Goal: Transaction & Acquisition: Purchase product/service

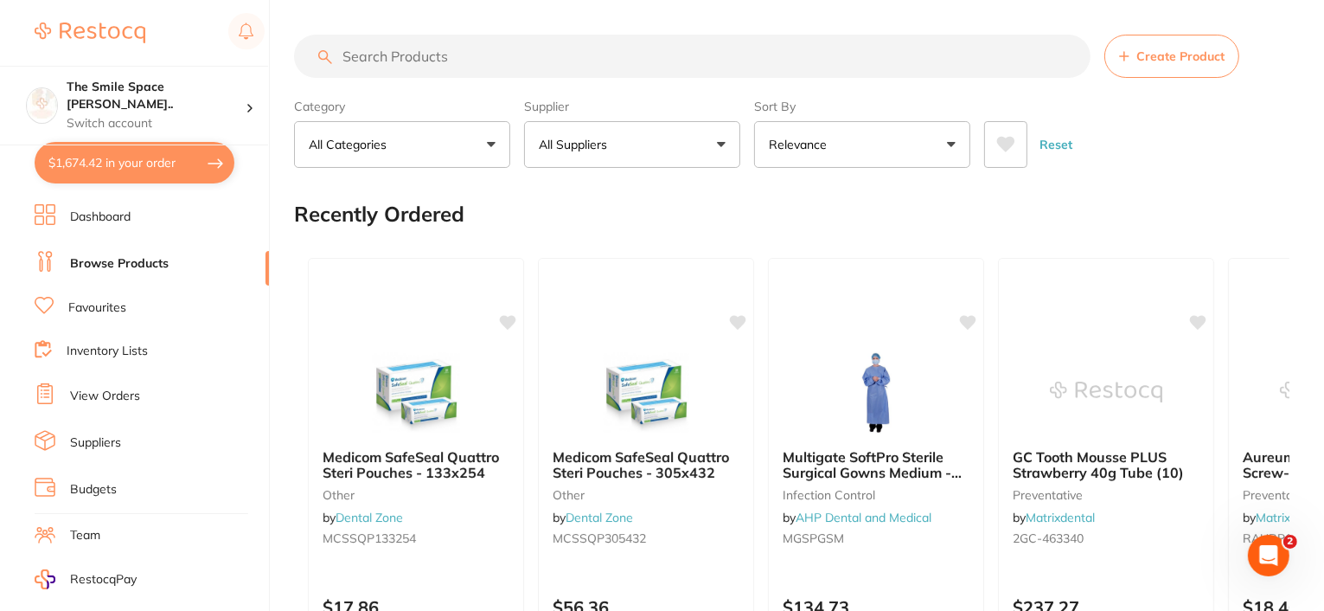
click at [160, 165] on button "$1,674.42 in your order" at bounding box center [135, 163] width 200 height 42
checkbox input "true"
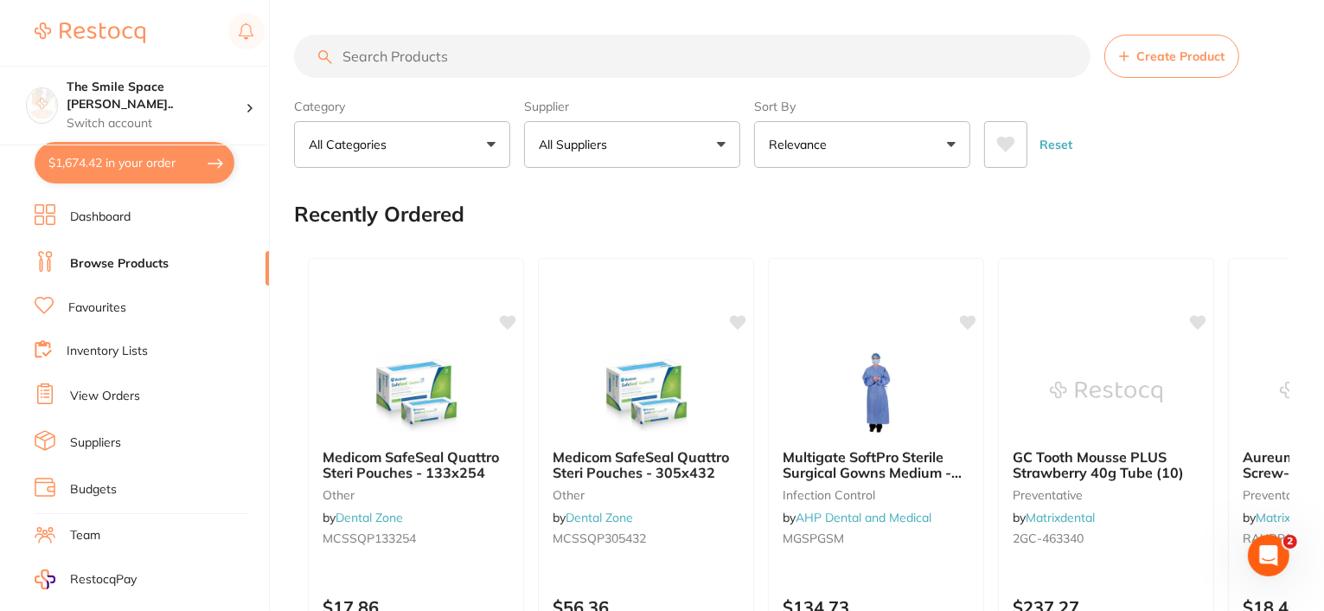
checkbox input "true"
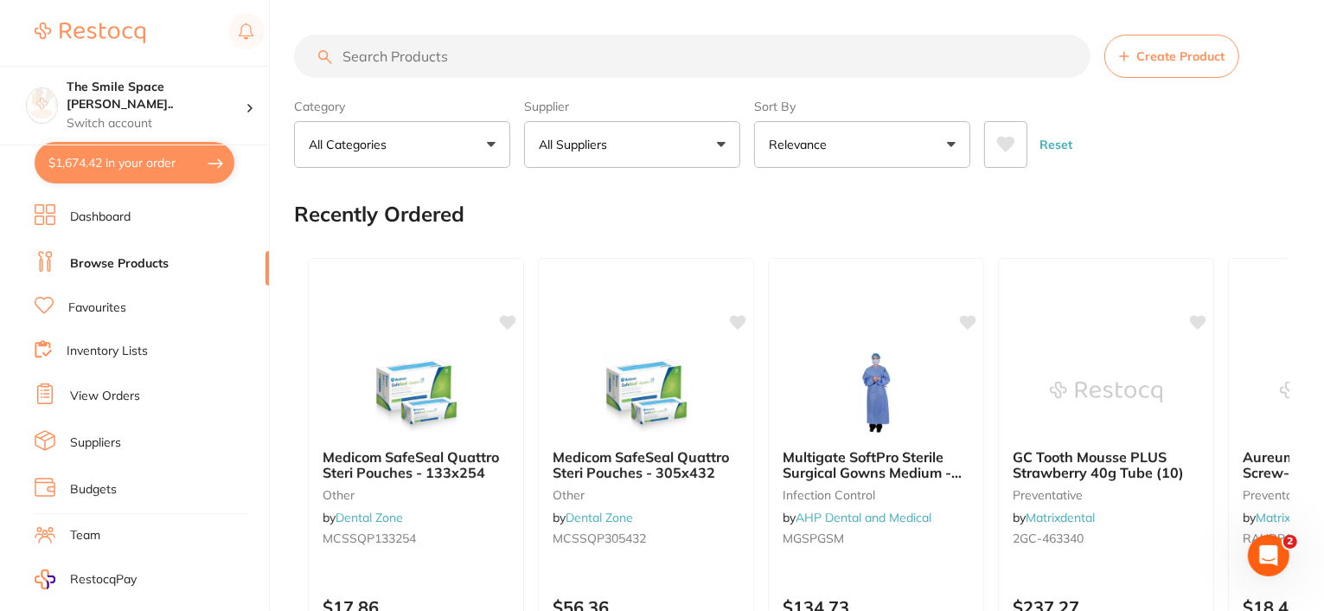
checkbox input "true"
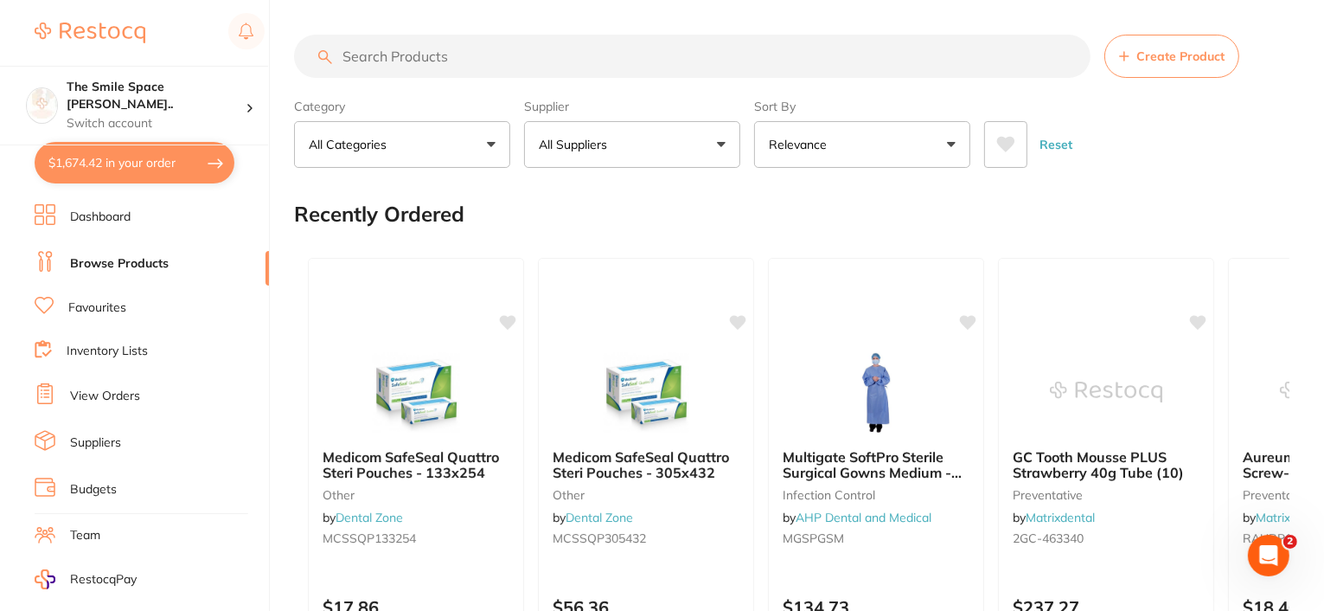
checkbox input "true"
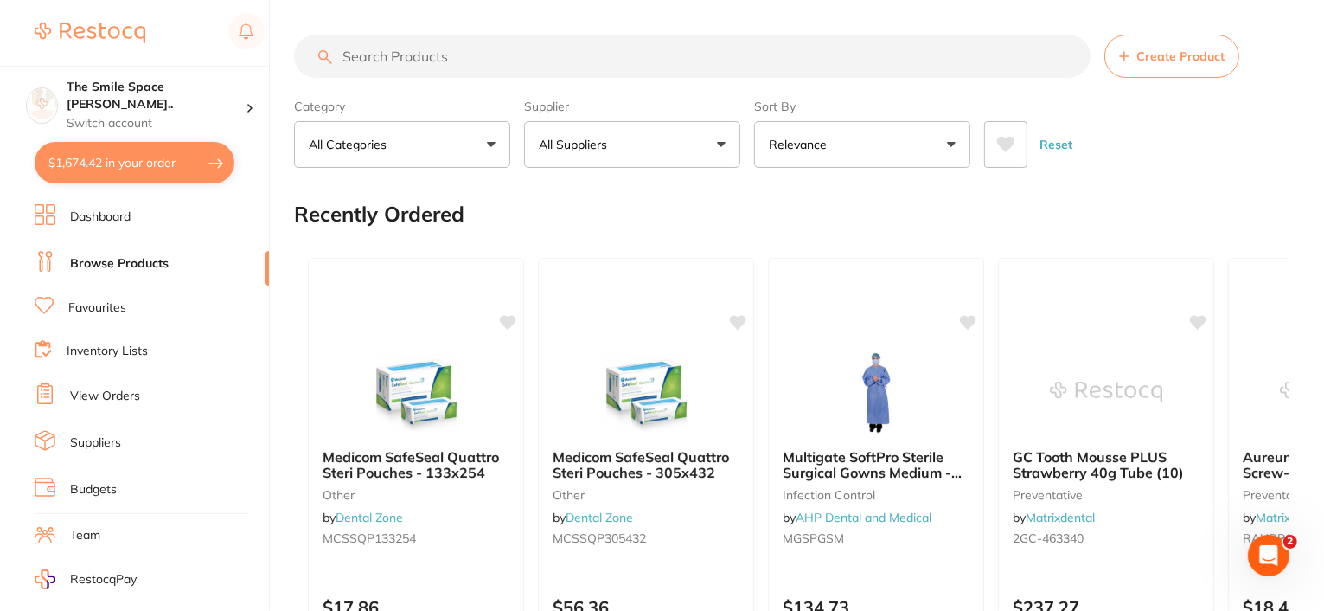
checkbox input "true"
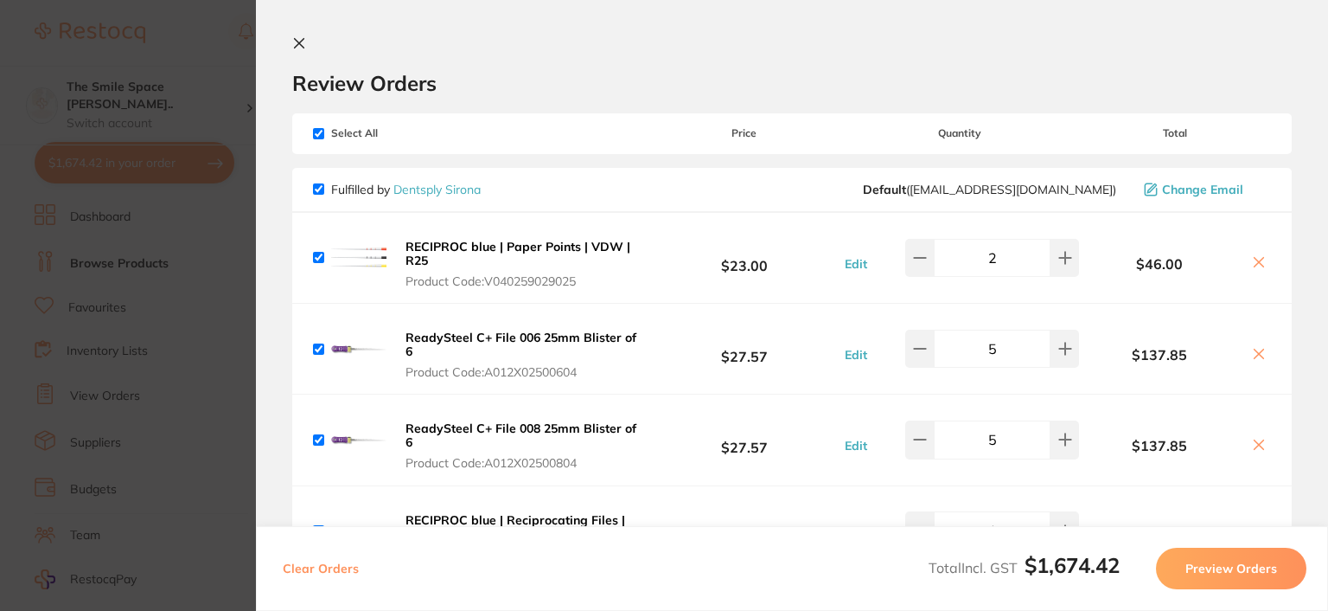
click at [298, 46] on icon at bounding box center [299, 43] width 14 height 14
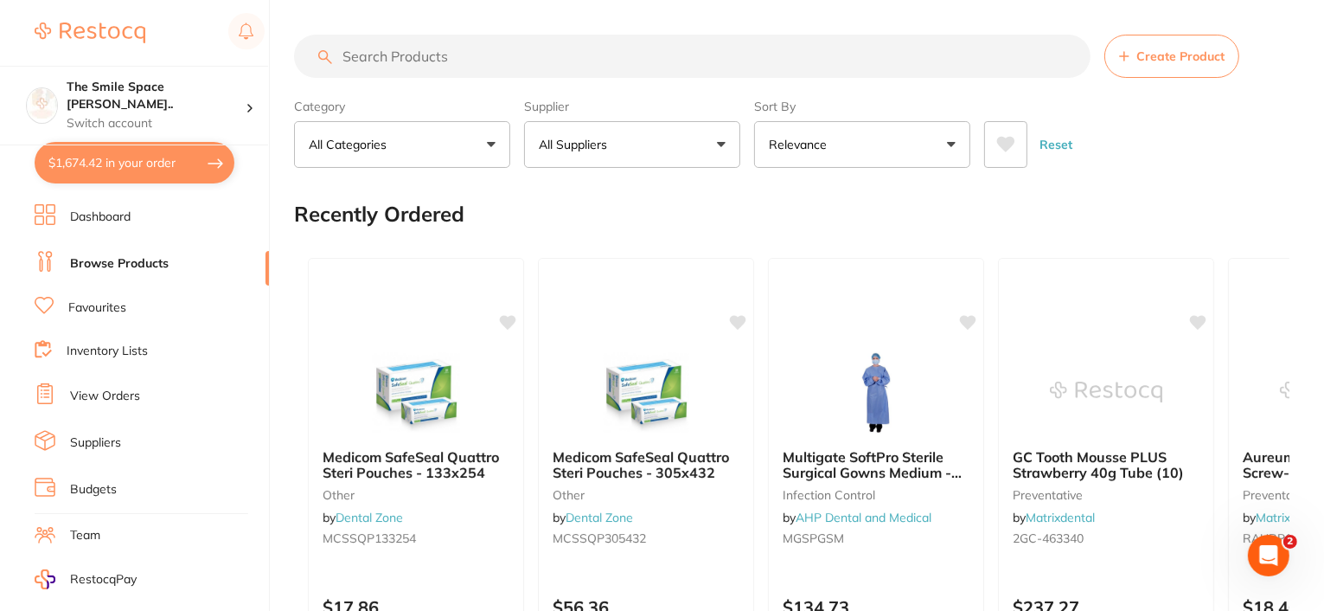
click at [128, 163] on button "$1,674.42 in your order" at bounding box center [135, 163] width 200 height 42
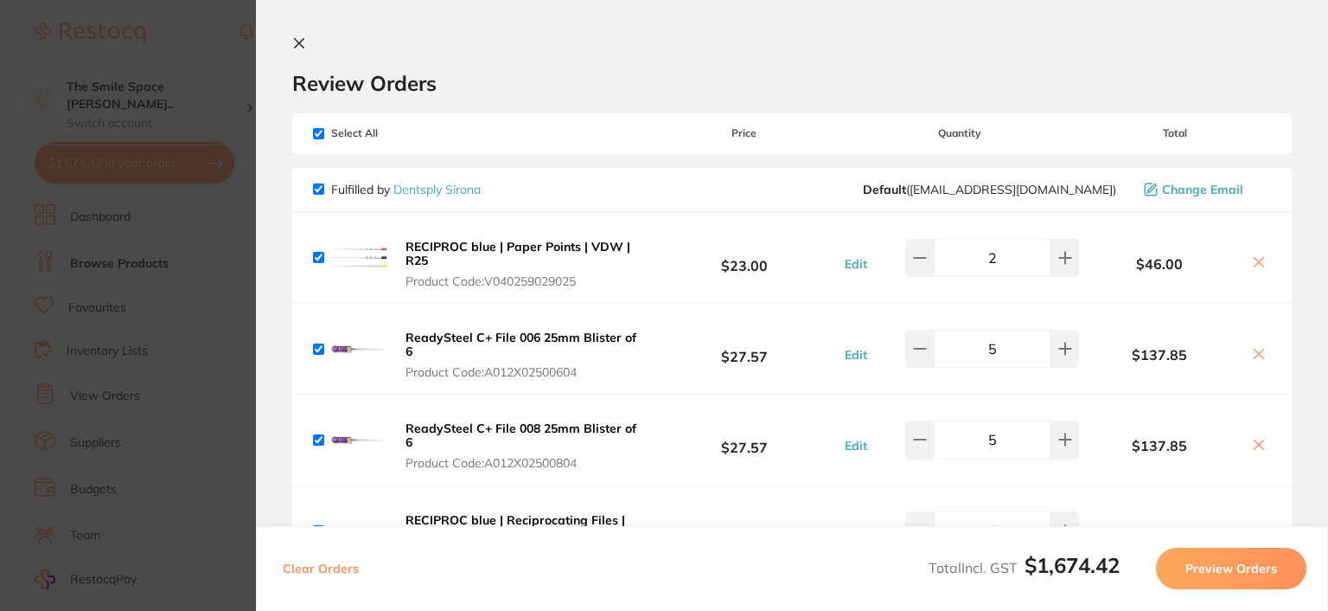
click at [301, 36] on icon at bounding box center [299, 43] width 14 height 14
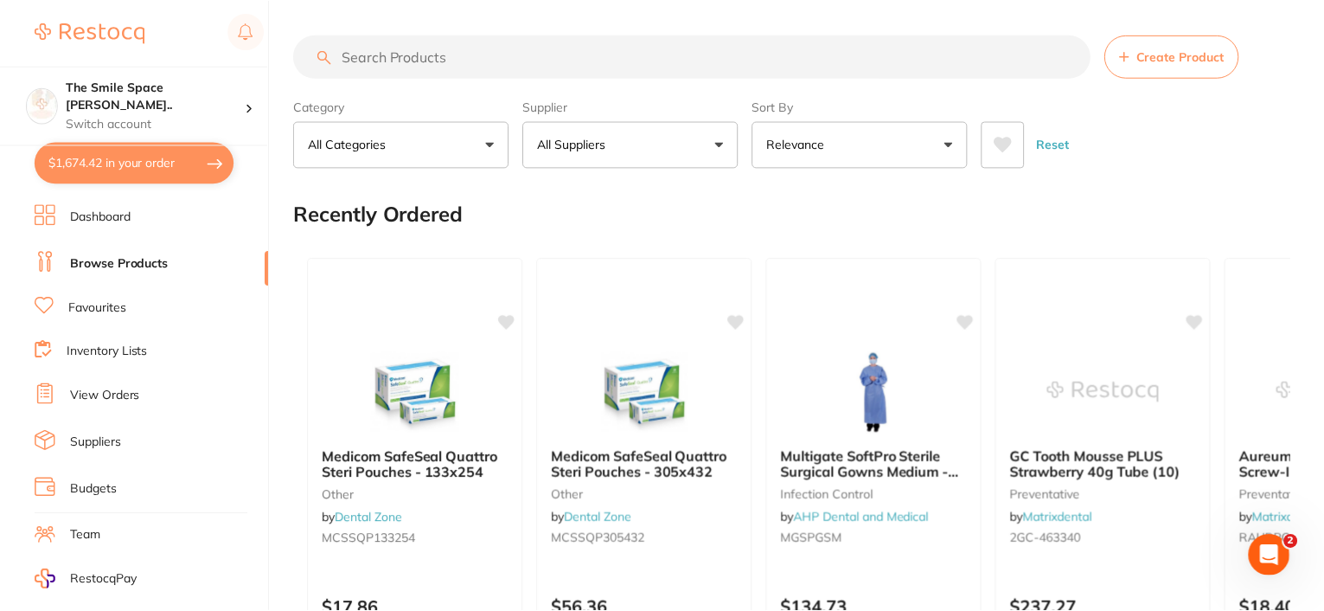
scroll to position [1, 0]
click at [414, 54] on input "search" at bounding box center [692, 55] width 796 height 43
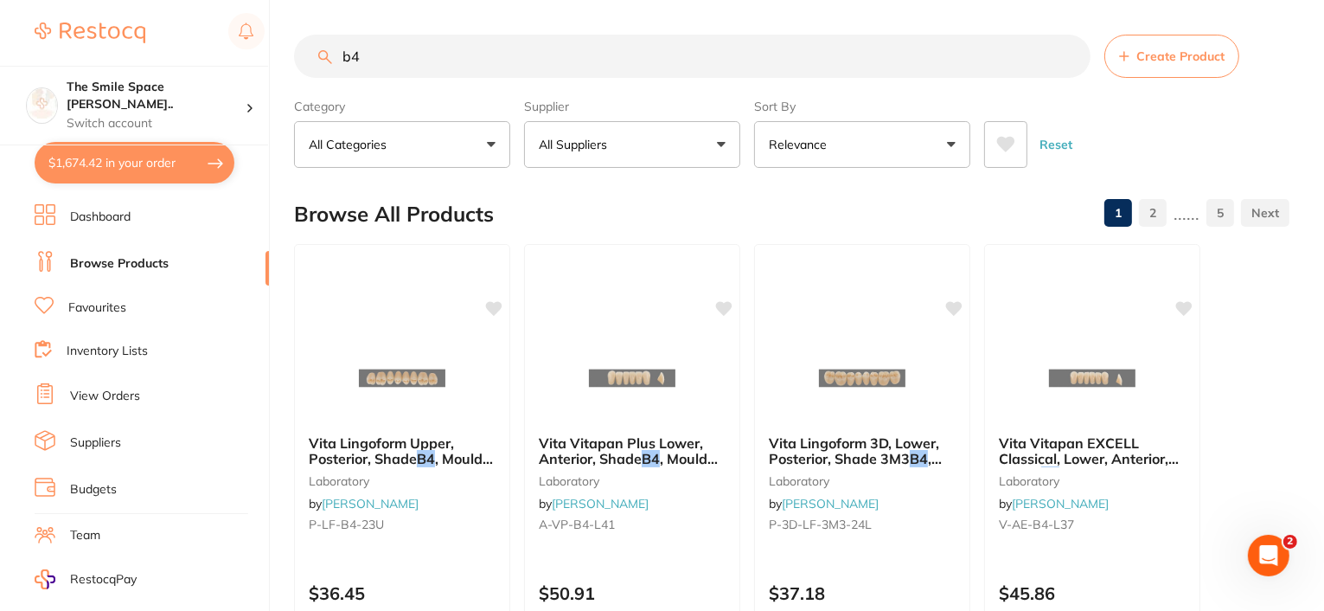
scroll to position [0, 0]
type input "b4 clamps"
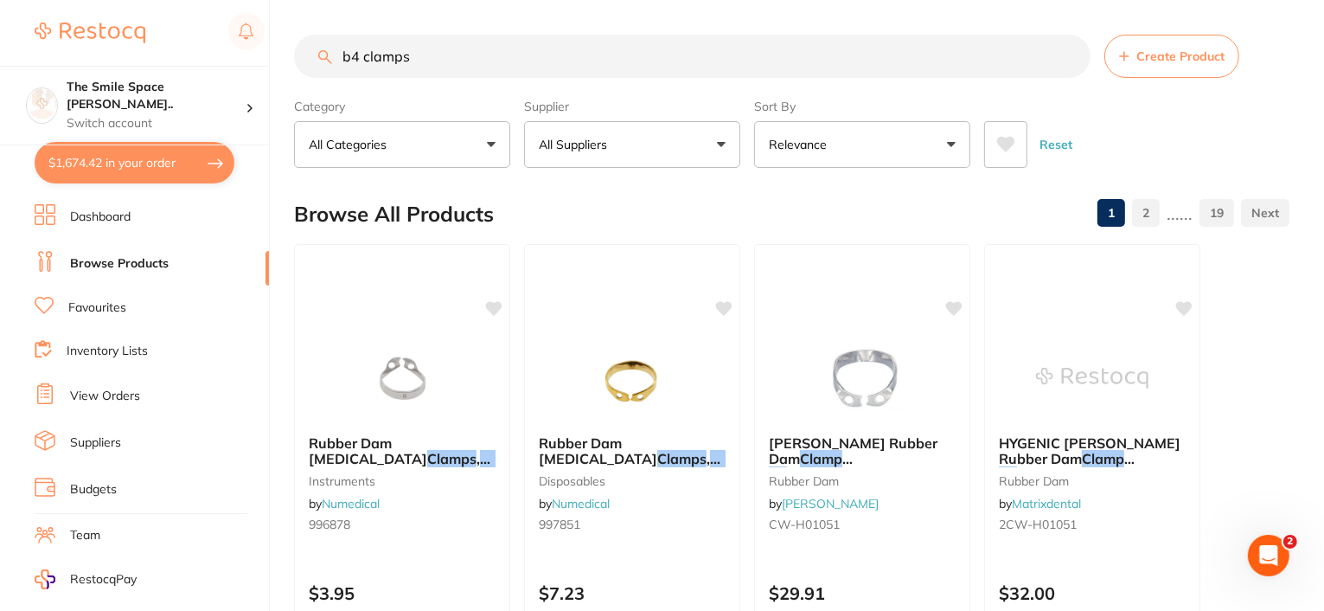
drag, startPoint x: 443, startPoint y: 51, endPoint x: 334, endPoint y: 56, distance: 109.1
click at [334, 56] on input "b4 clamps" at bounding box center [692, 56] width 796 height 43
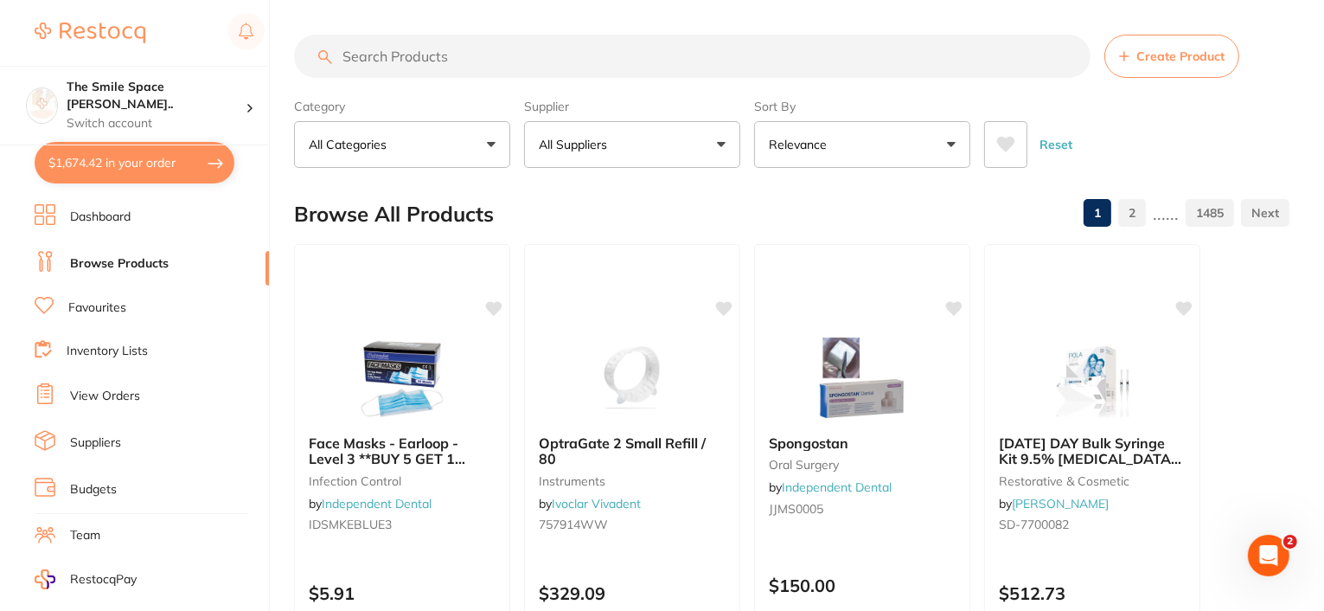
click at [402, 57] on input "search" at bounding box center [692, 56] width 796 height 43
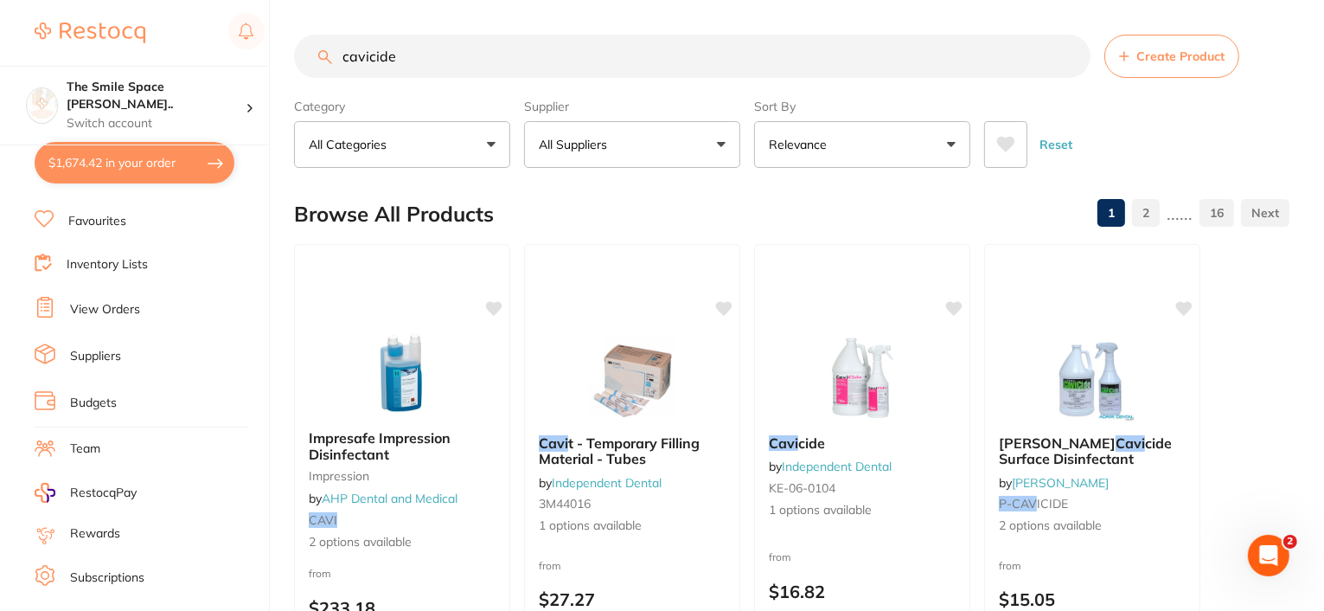
type input "cavicide"
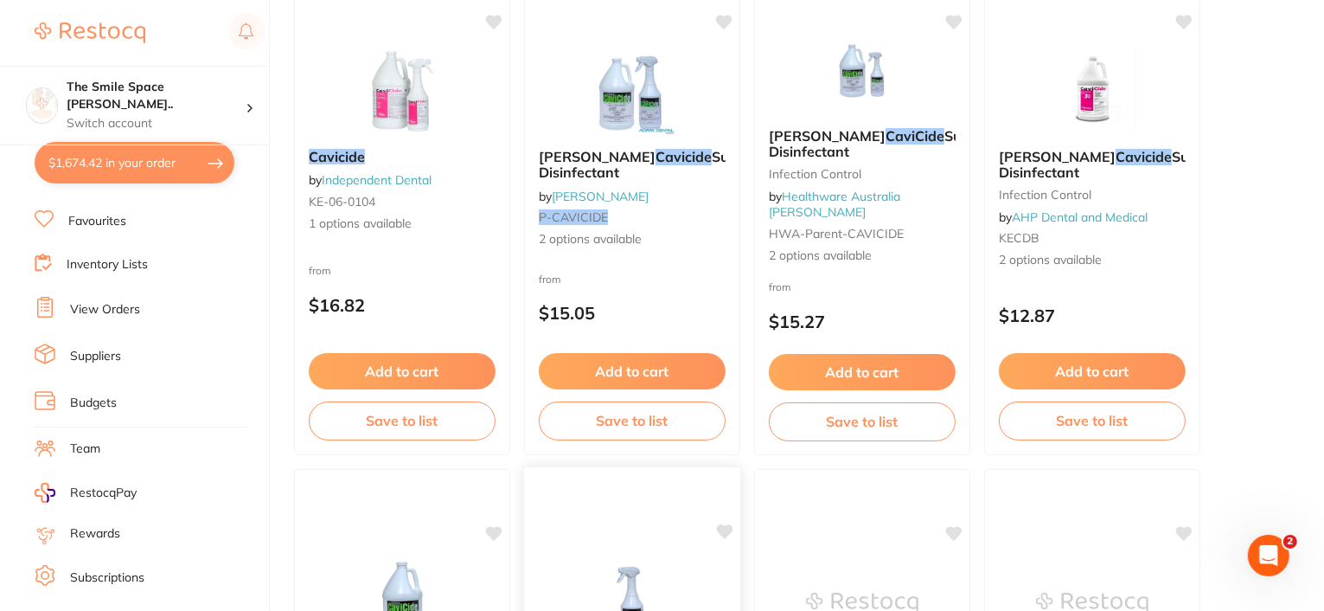
scroll to position [259, 0]
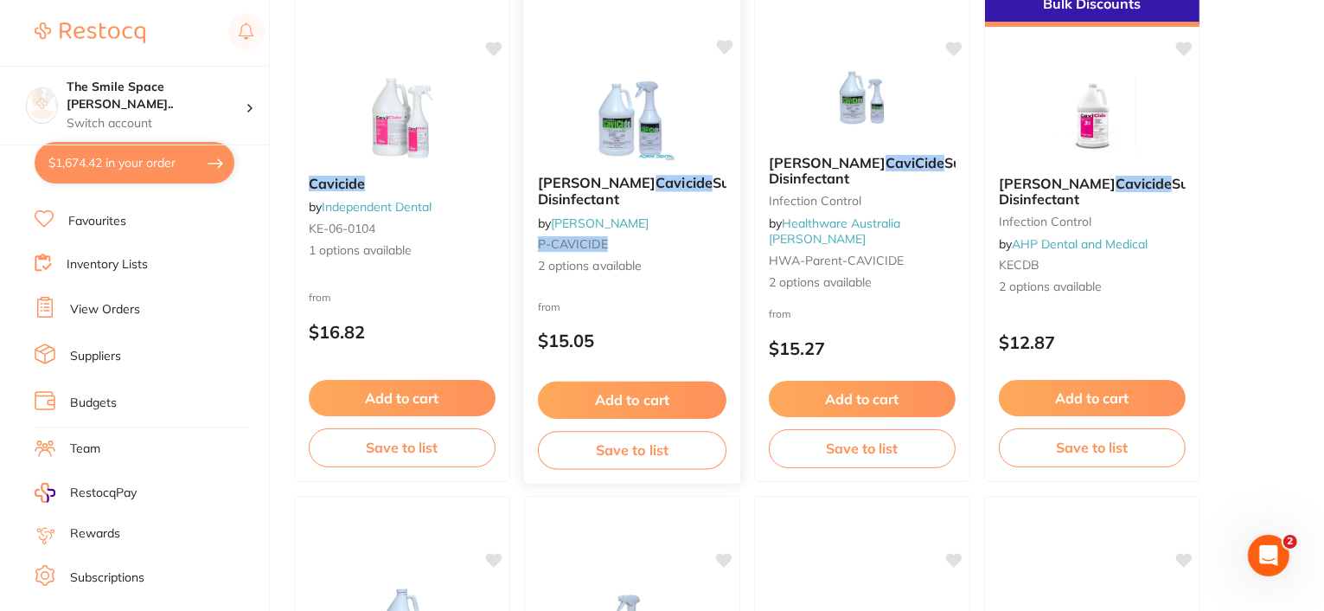
click at [594, 196] on span "Surface Disinfectant" at bounding box center [651, 191] width 227 height 34
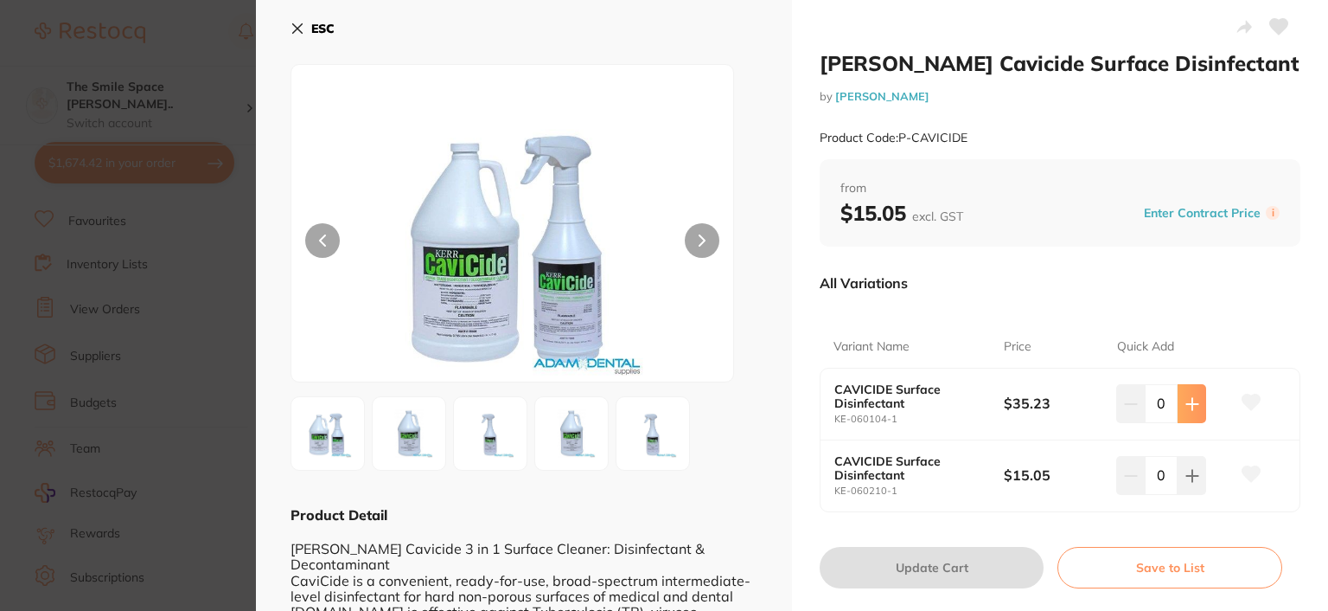
click at [1193, 406] on icon at bounding box center [1193, 404] width 14 height 14
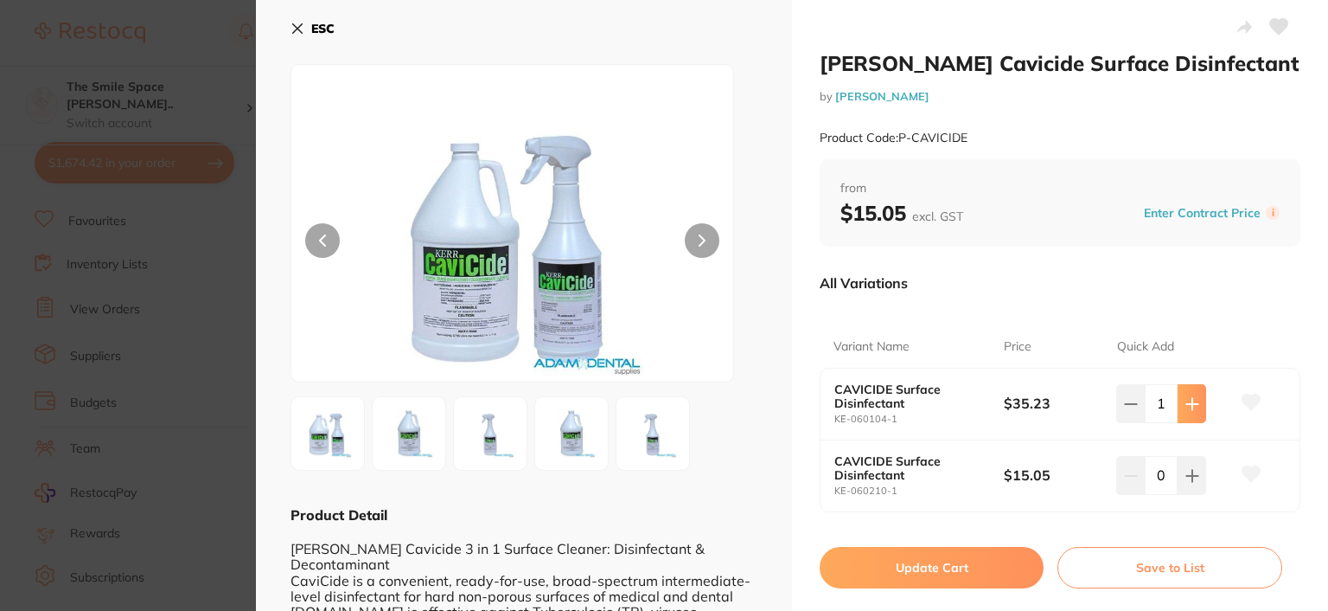
click at [1193, 406] on icon at bounding box center [1193, 404] width 14 height 14
type input "2"
click at [939, 570] on button "Update Cart" at bounding box center [932, 568] width 224 height 42
checkbox input "false"
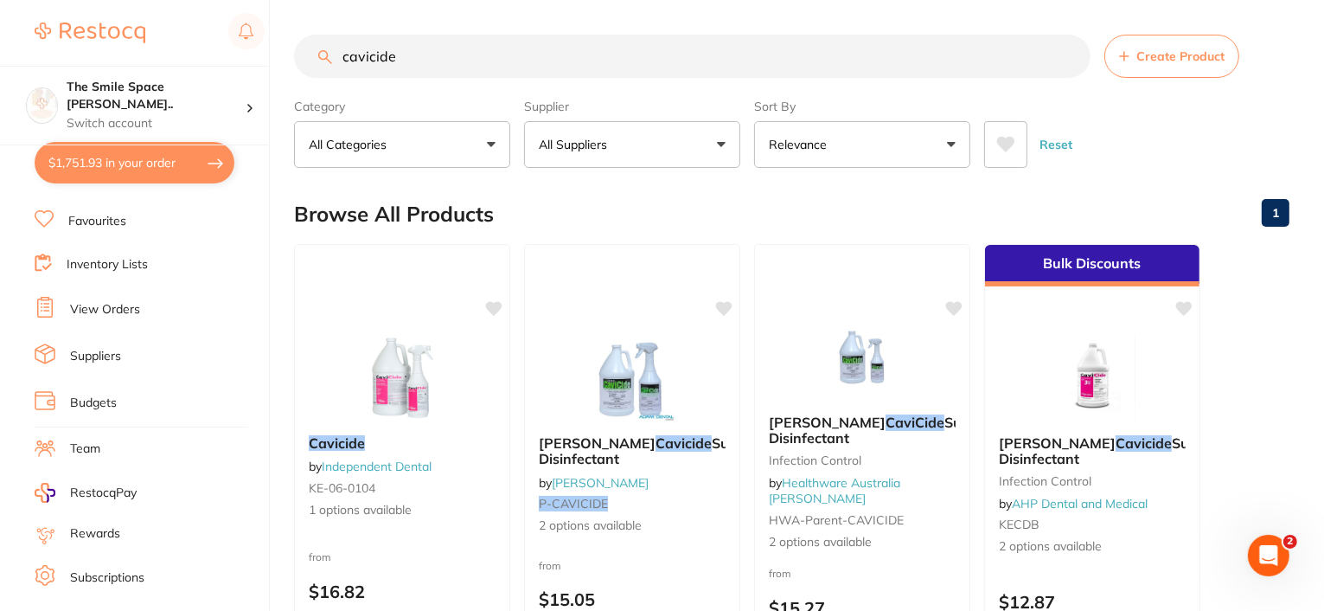
drag, startPoint x: 434, startPoint y: 54, endPoint x: 304, endPoint y: 61, distance: 129.9
click at [308, 61] on input "cavicide" at bounding box center [692, 56] width 796 height 43
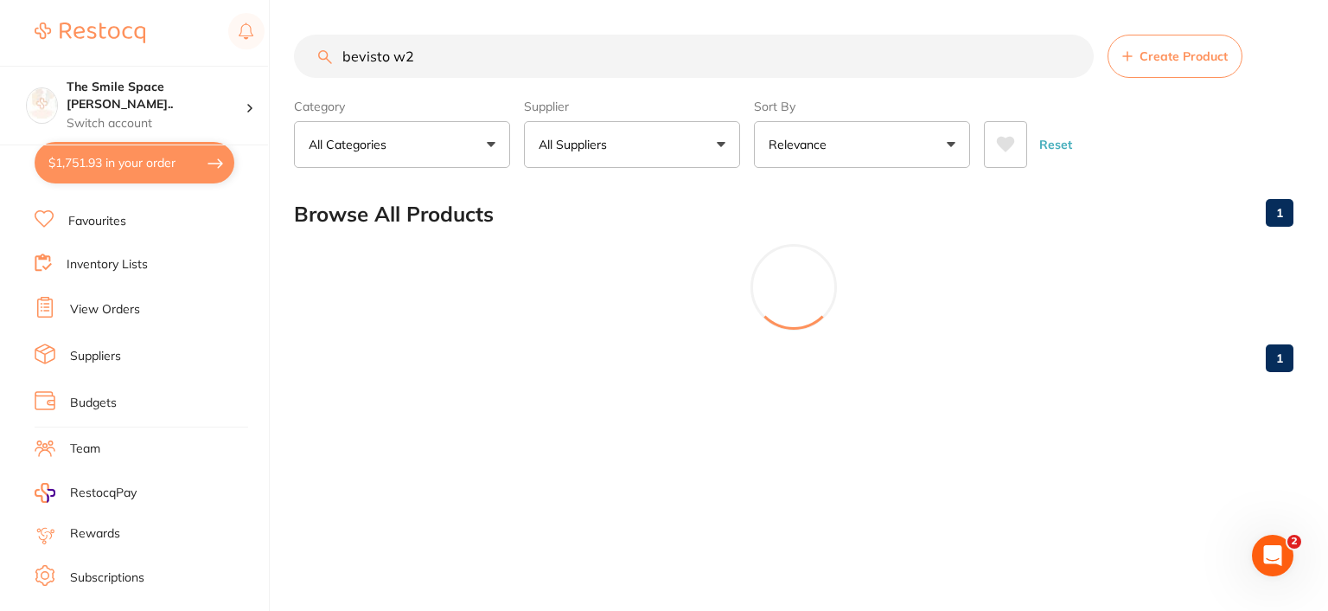
type input "bevisto w2"
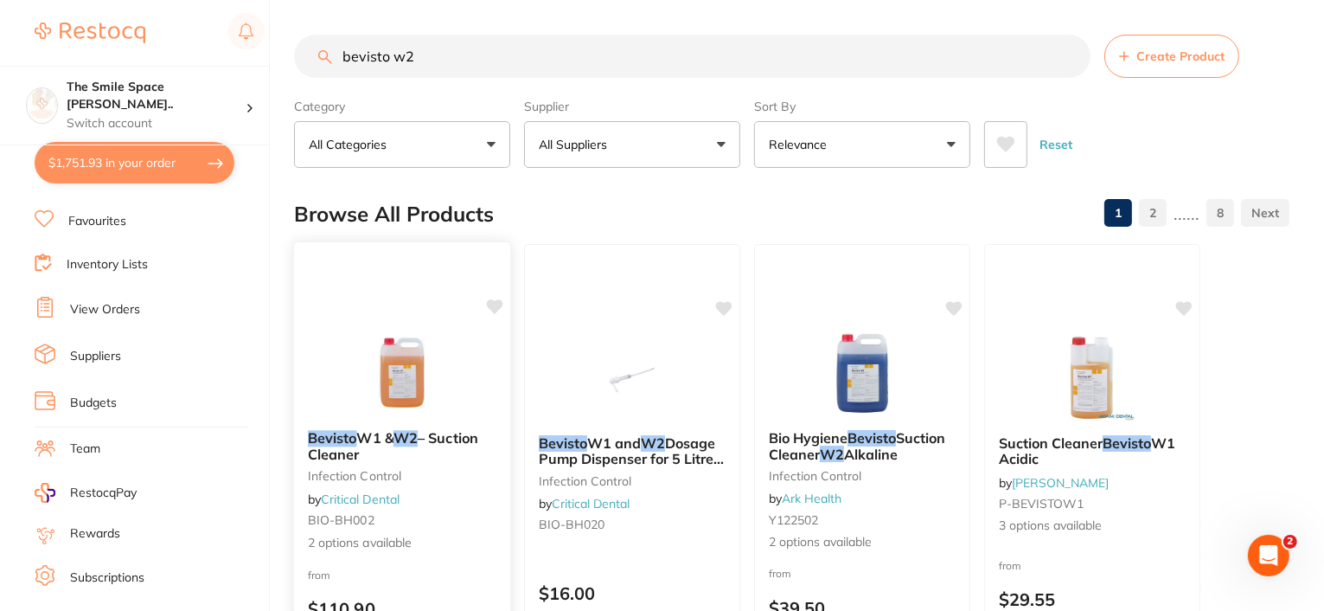
scroll to position [86, 0]
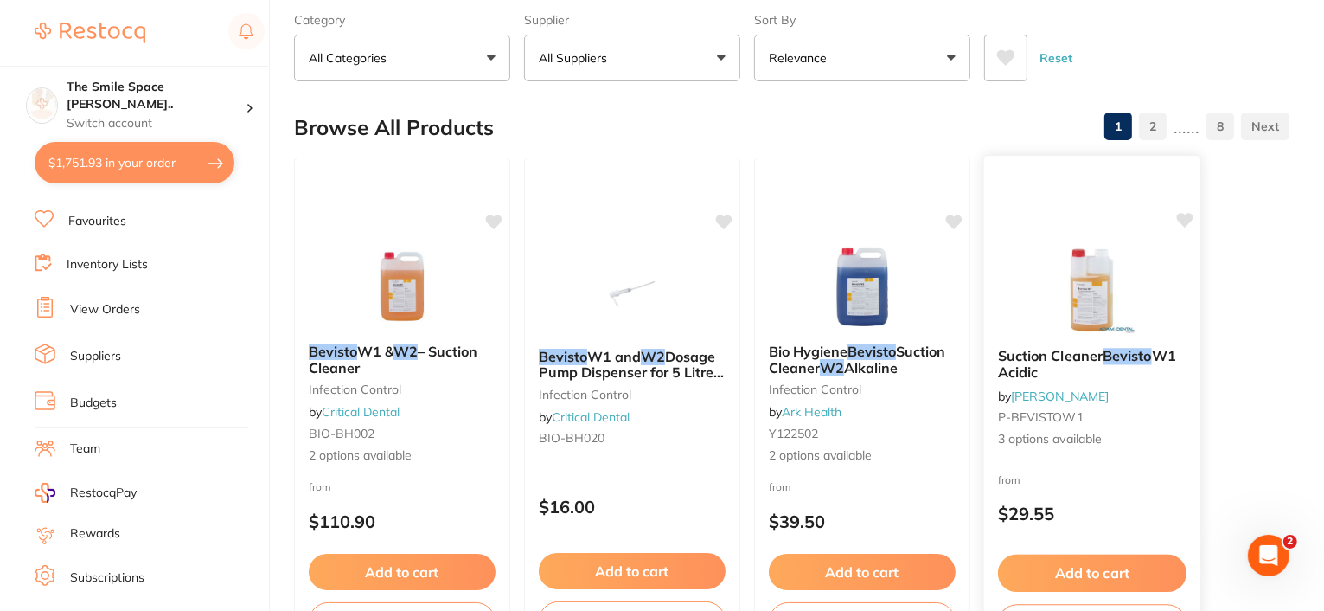
click at [1070, 355] on span "Suction Cleaner" at bounding box center [1050, 355] width 105 height 17
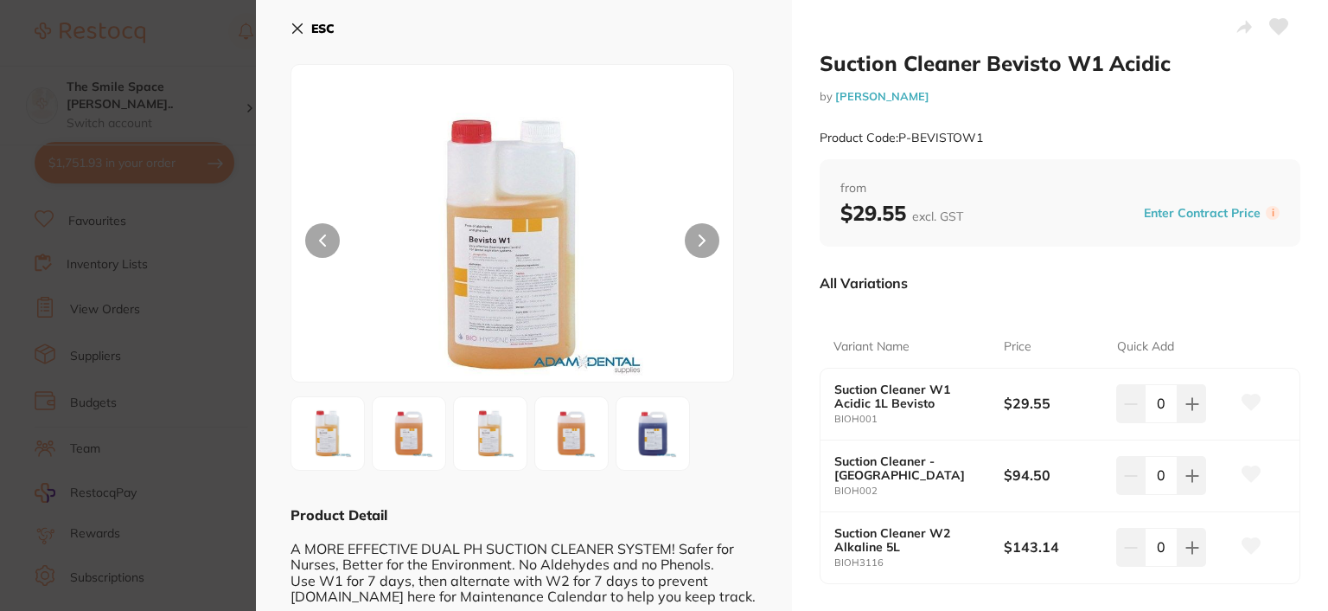
scroll to position [86, 0]
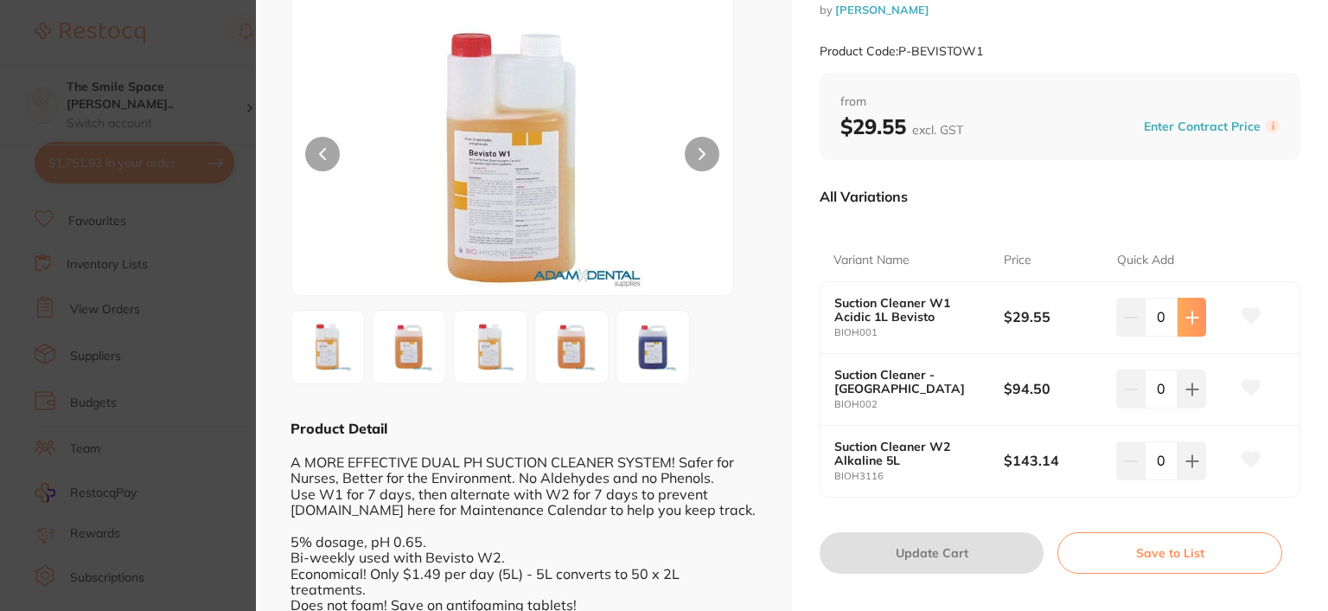
click at [1187, 323] on icon at bounding box center [1193, 317] width 14 height 14
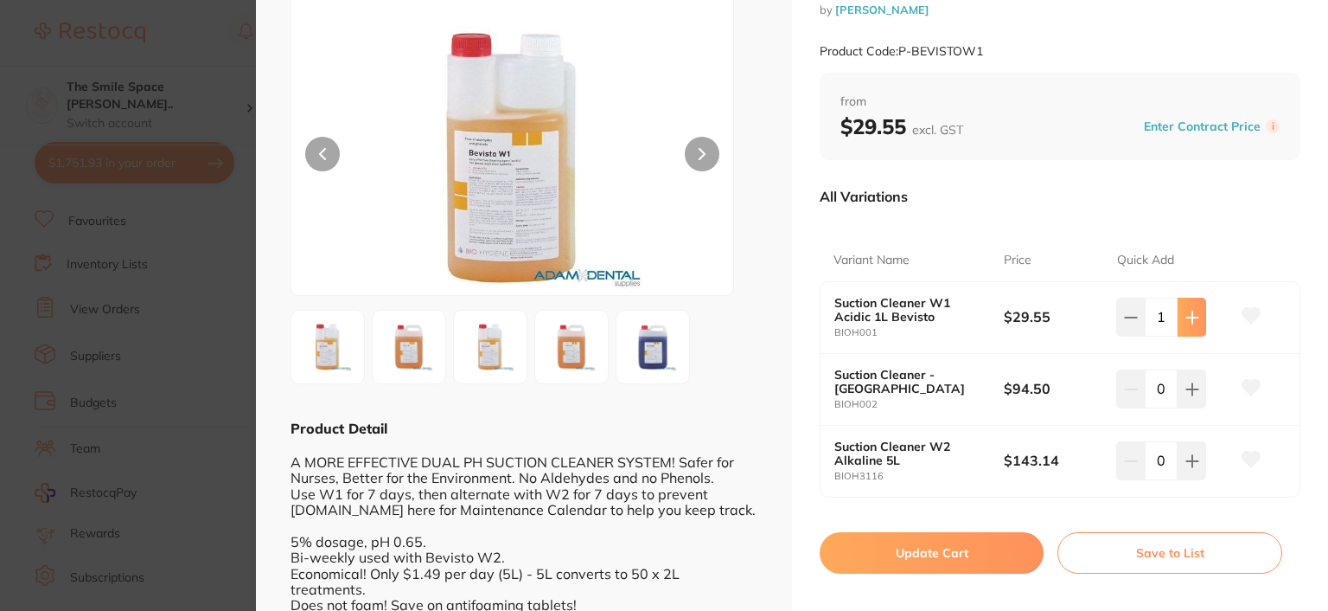
click at [1187, 323] on icon at bounding box center [1193, 317] width 14 height 14
type input "2"
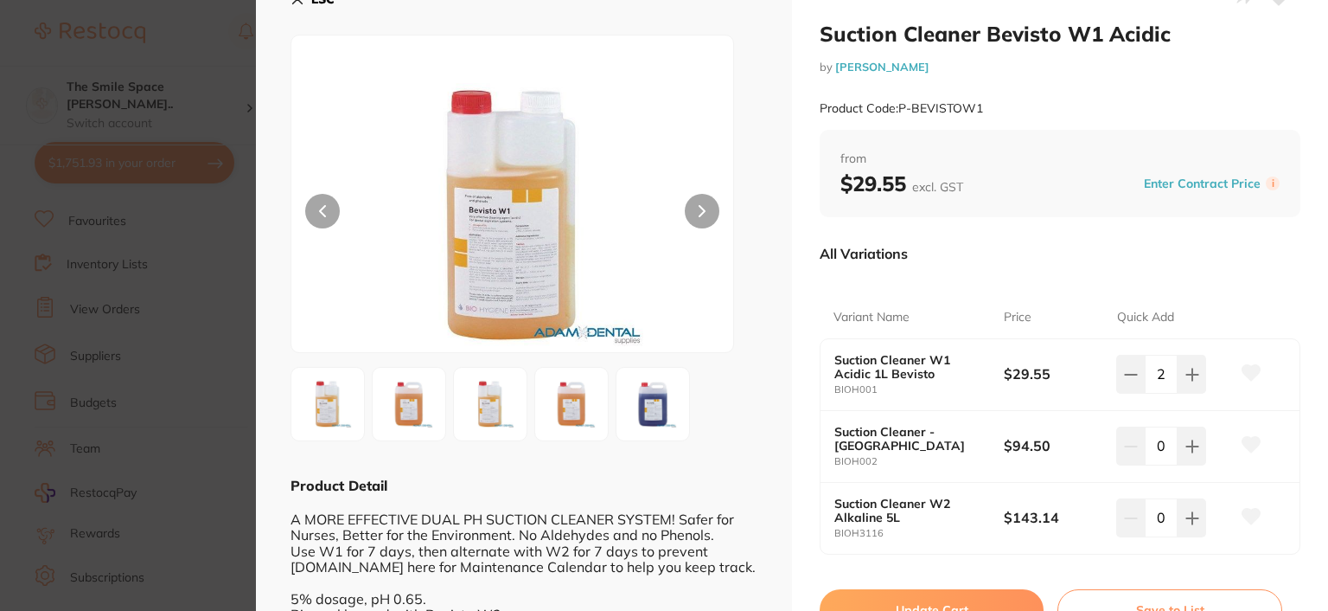
scroll to position [0, 0]
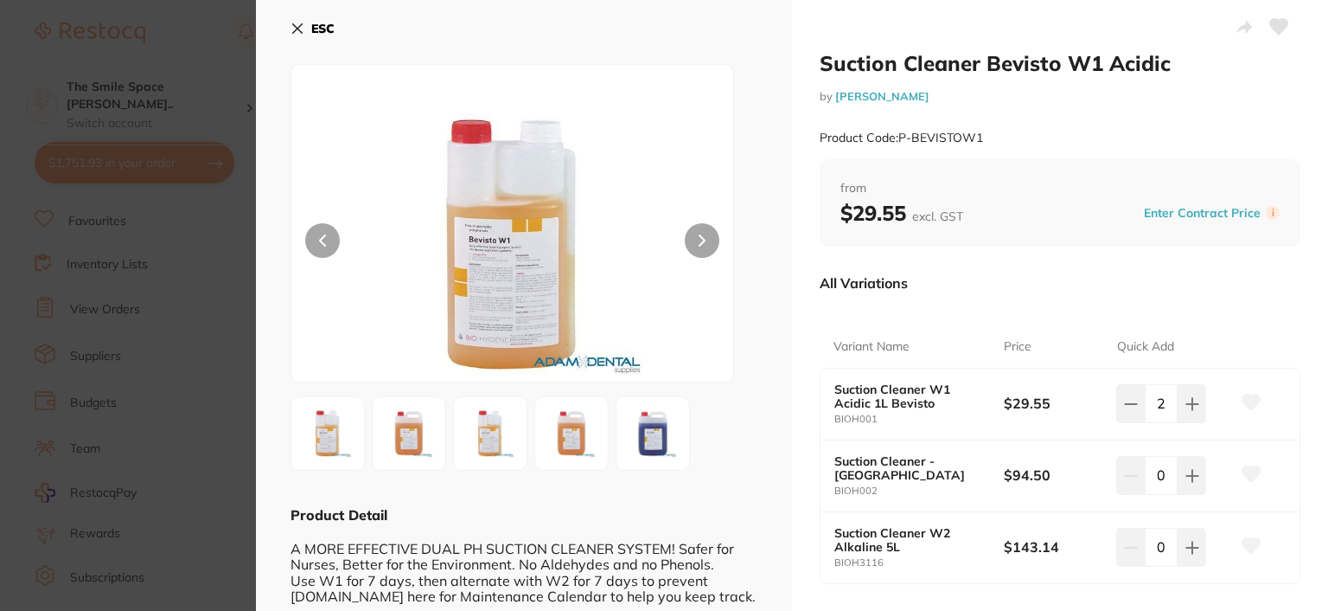
click at [292, 29] on icon at bounding box center [298, 29] width 14 height 14
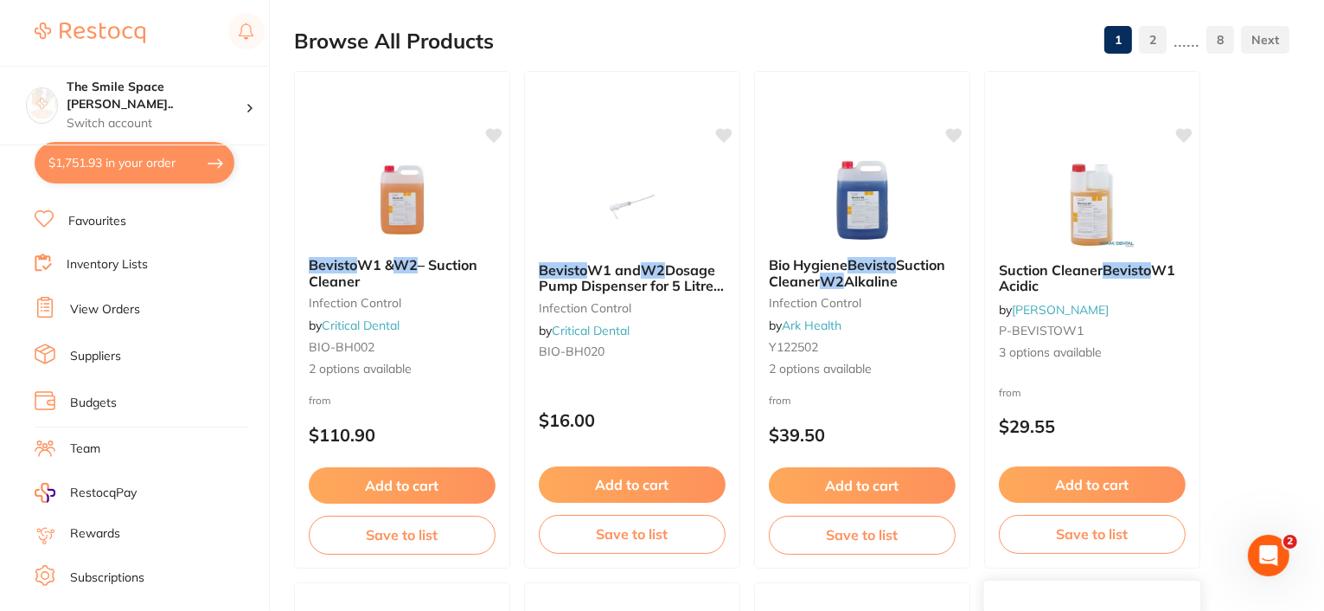
scroll to position [86, 0]
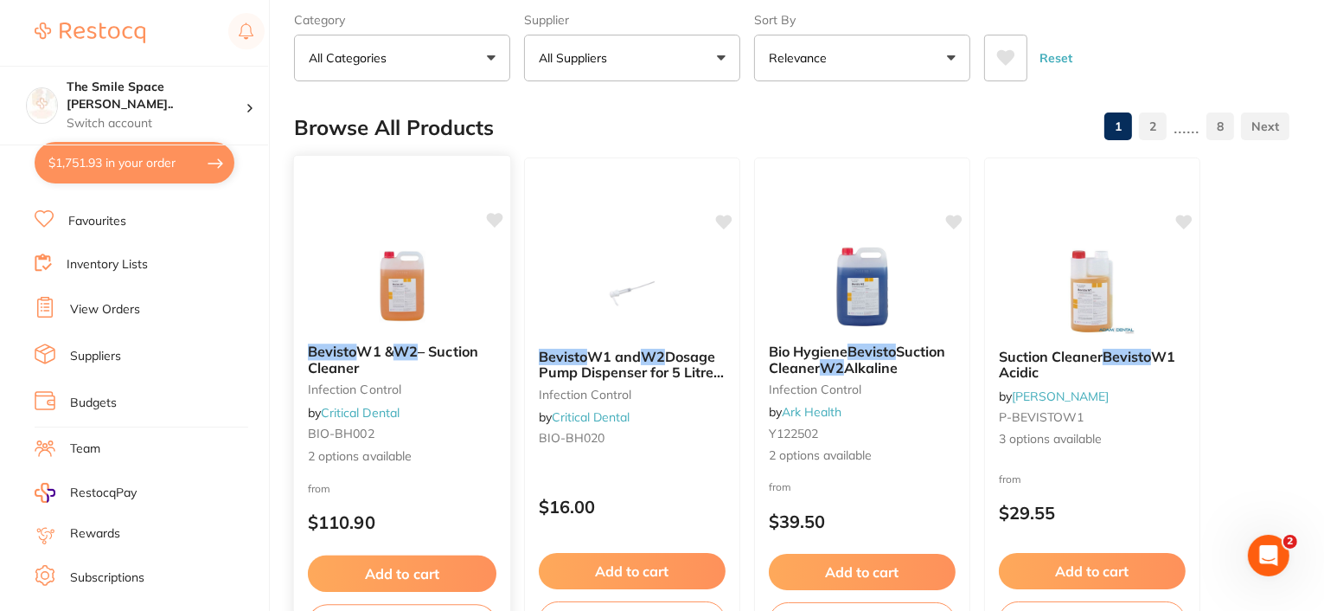
click at [351, 366] on span "– Suction Cleaner" at bounding box center [393, 359] width 170 height 34
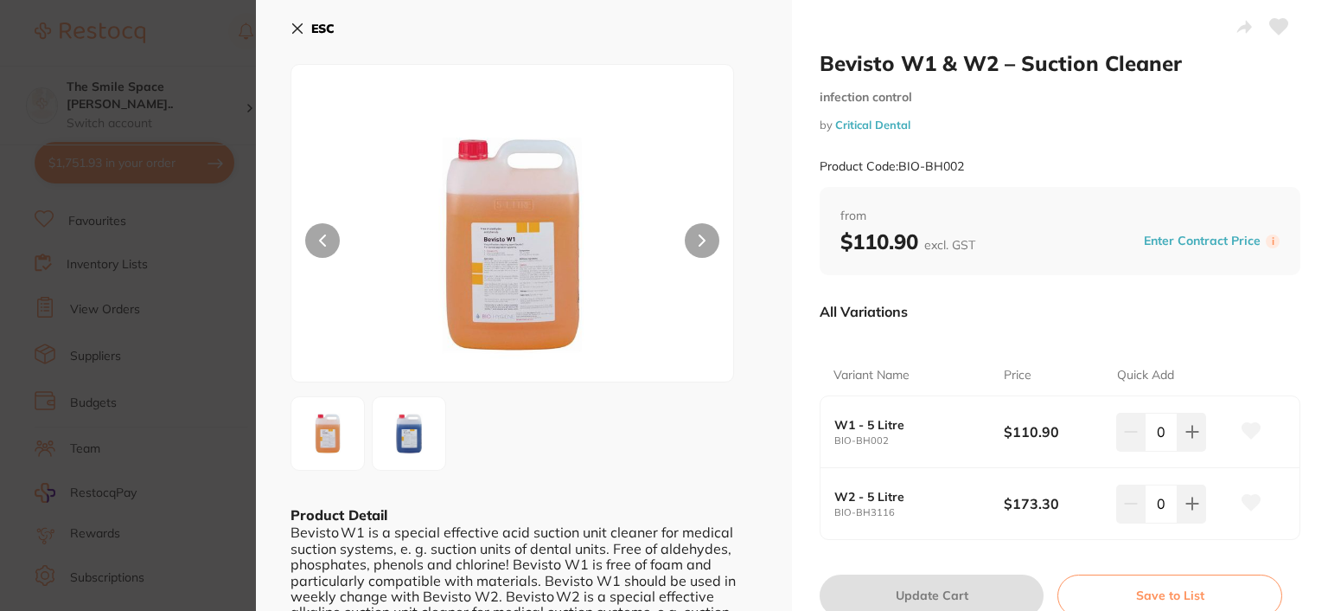
click at [294, 23] on icon at bounding box center [298, 29] width 14 height 14
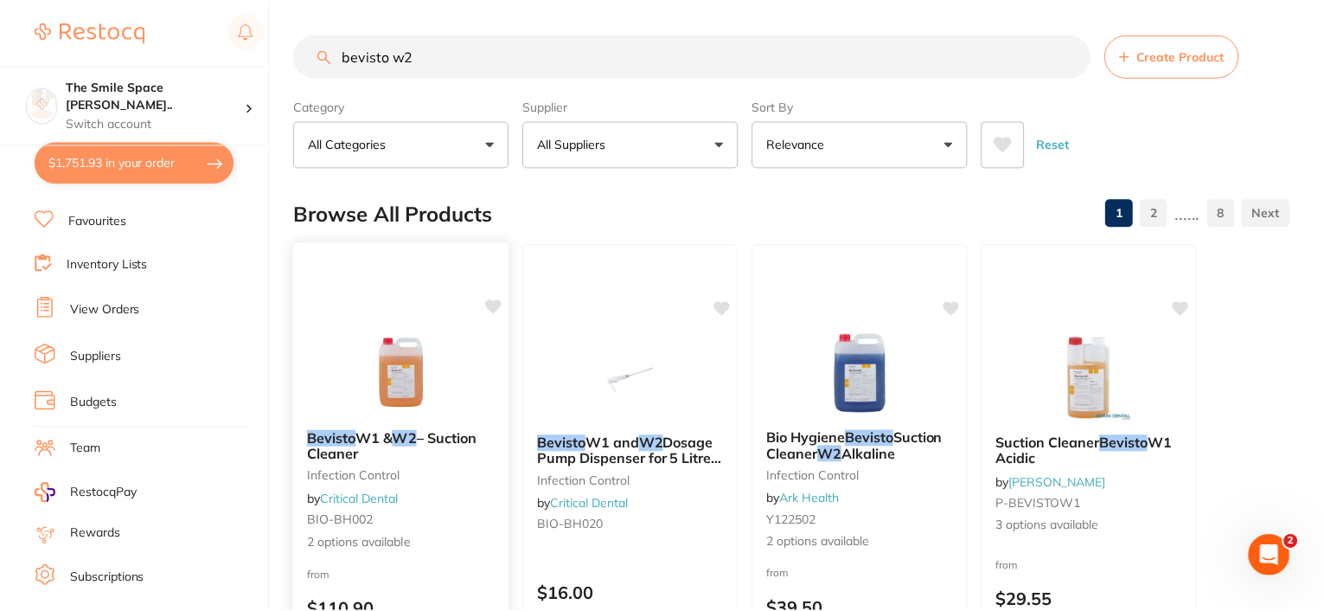
scroll to position [86, 0]
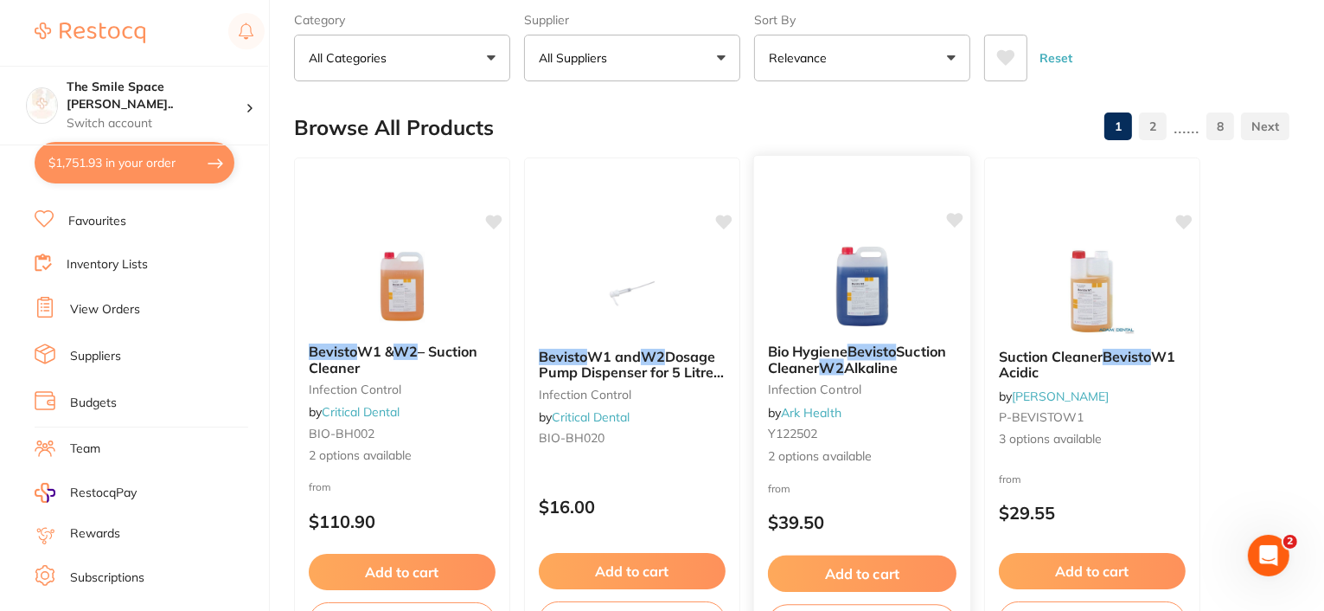
click at [854, 355] on em "Bevisto" at bounding box center [872, 350] width 49 height 17
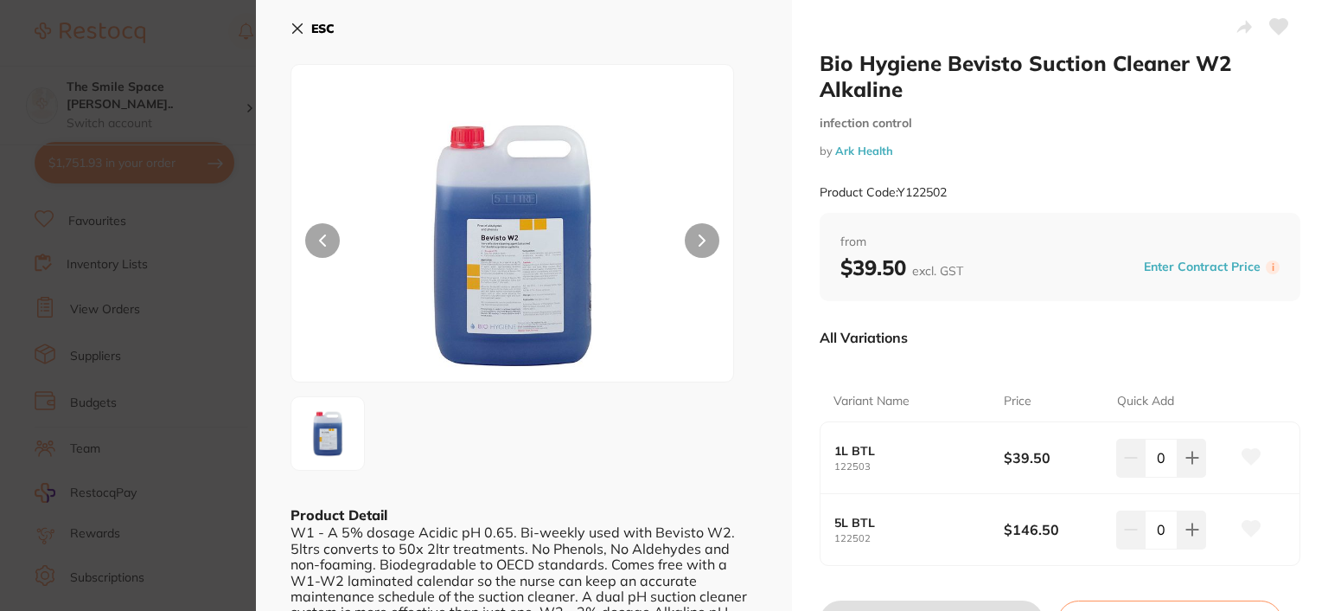
click at [297, 22] on icon at bounding box center [298, 29] width 14 height 14
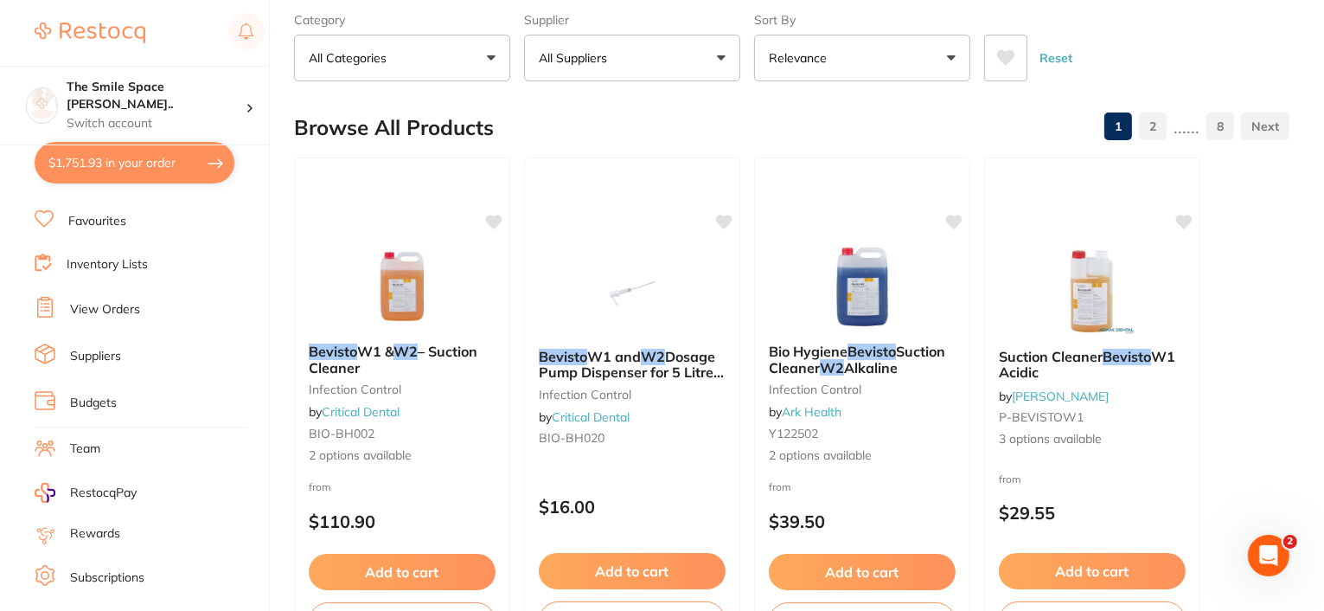
scroll to position [173, 0]
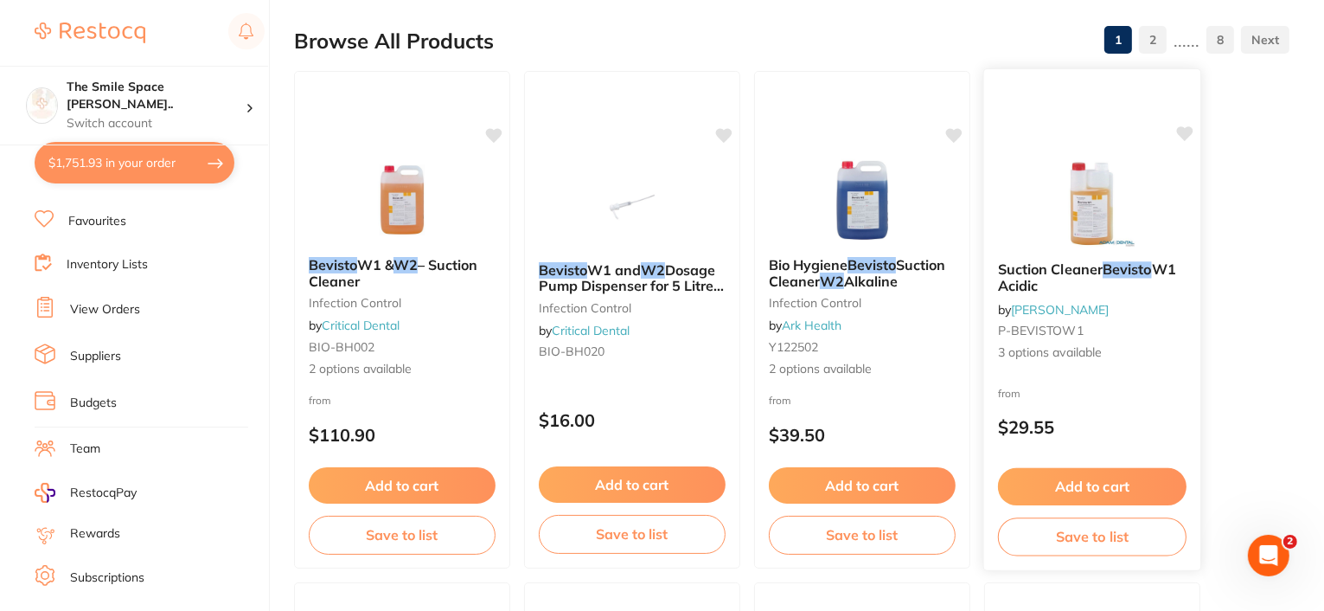
click at [1084, 271] on span "Suction Cleaner" at bounding box center [1050, 268] width 105 height 17
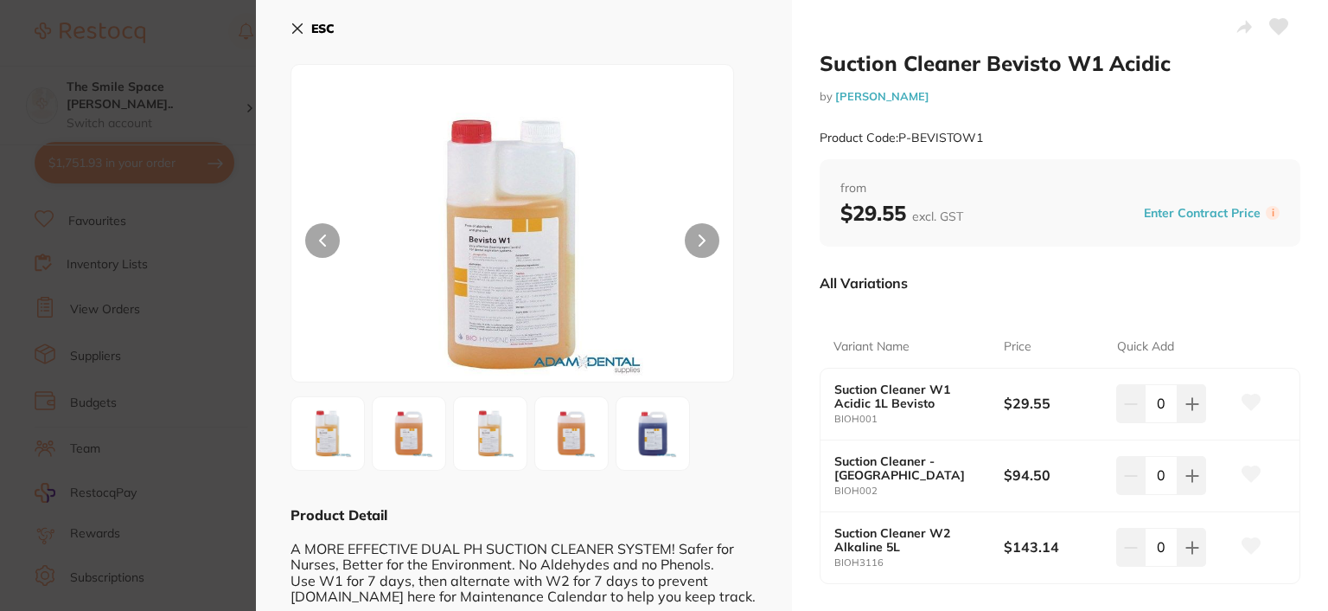
click at [294, 23] on icon at bounding box center [298, 29] width 14 height 14
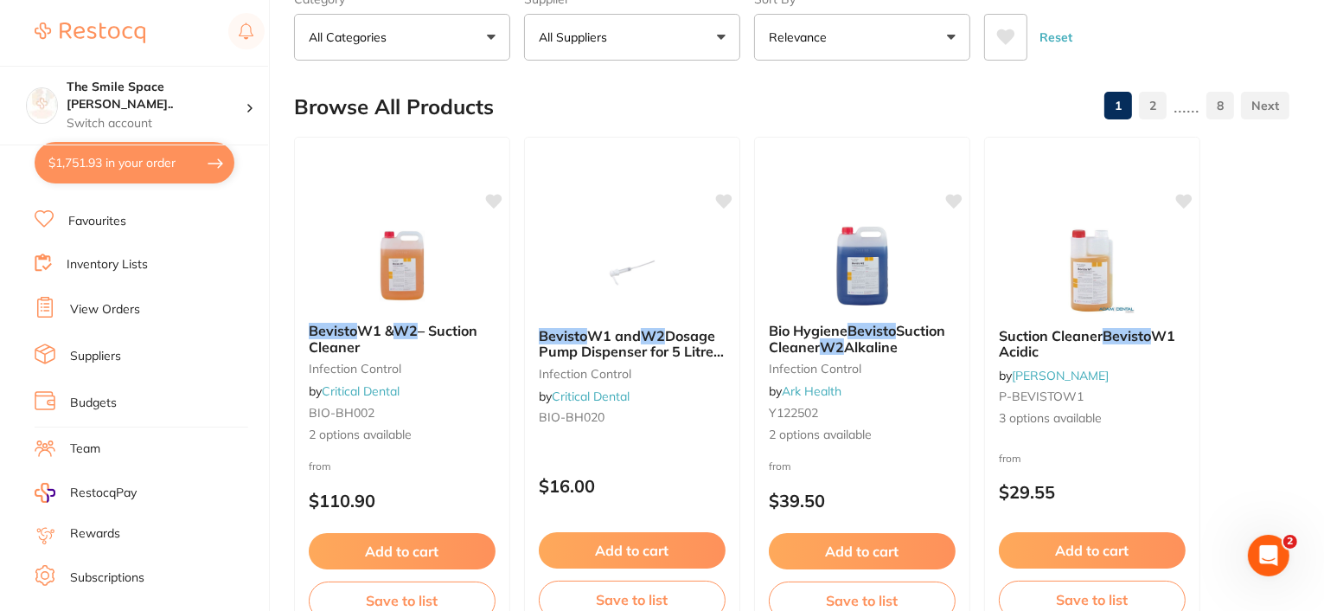
scroll to position [86, 0]
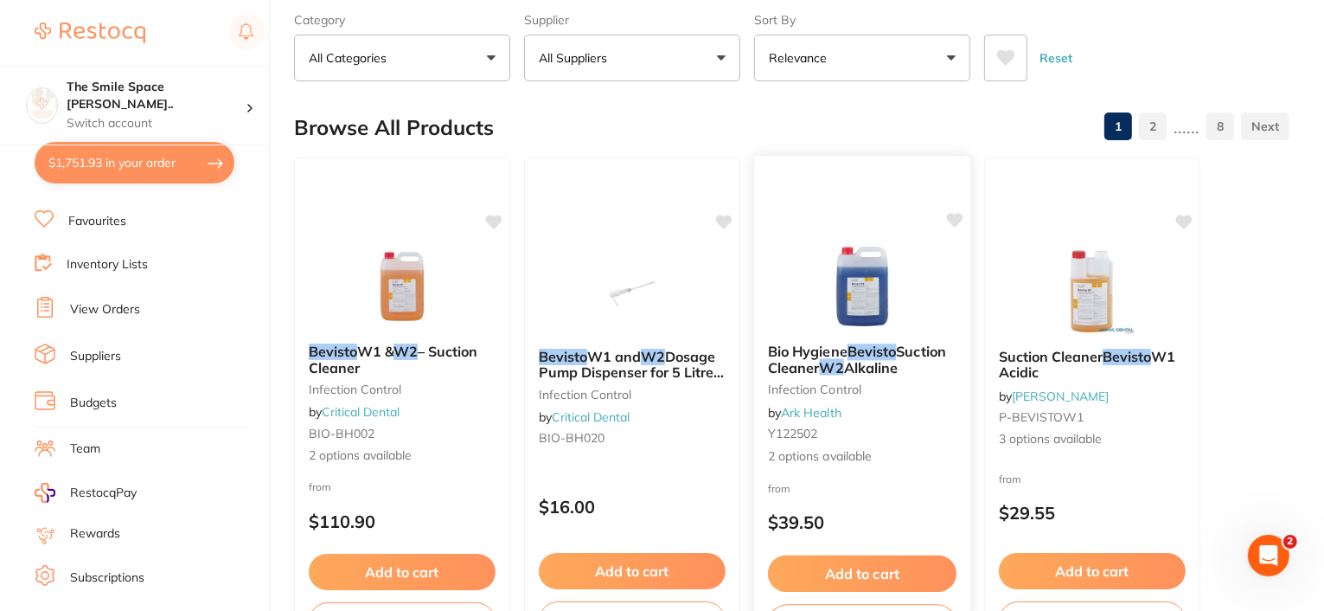
click at [858, 374] on span "Alkaline" at bounding box center [871, 366] width 54 height 17
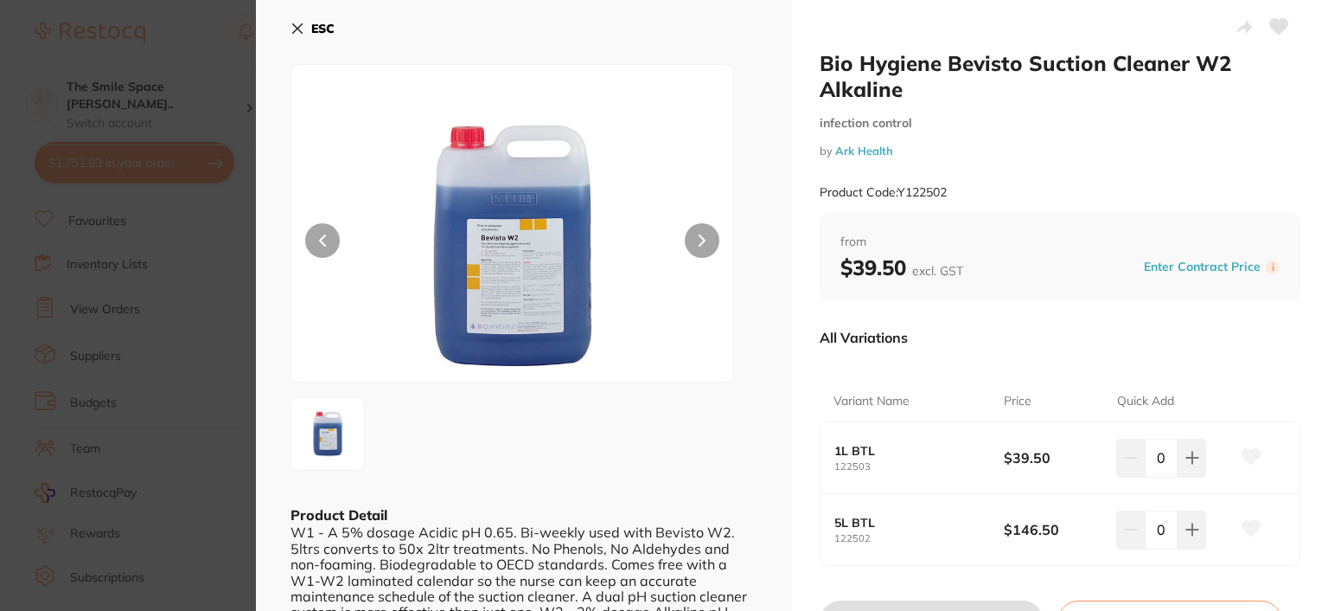
click at [297, 29] on icon at bounding box center [298, 29] width 14 height 14
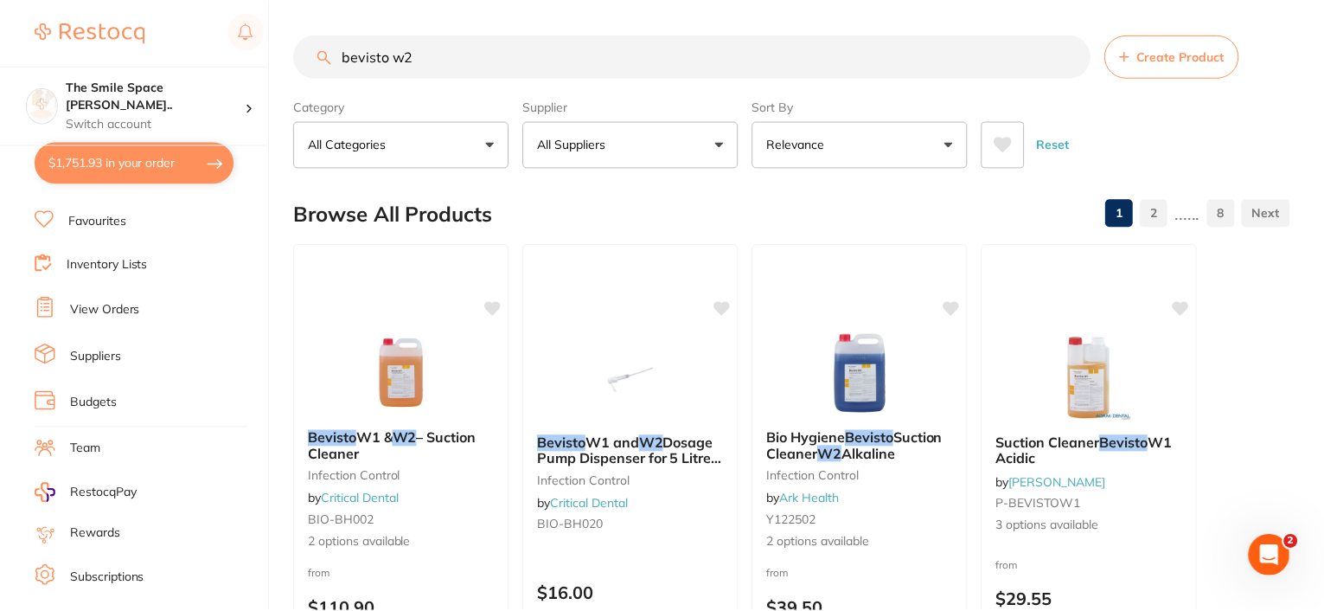
scroll to position [86, 0]
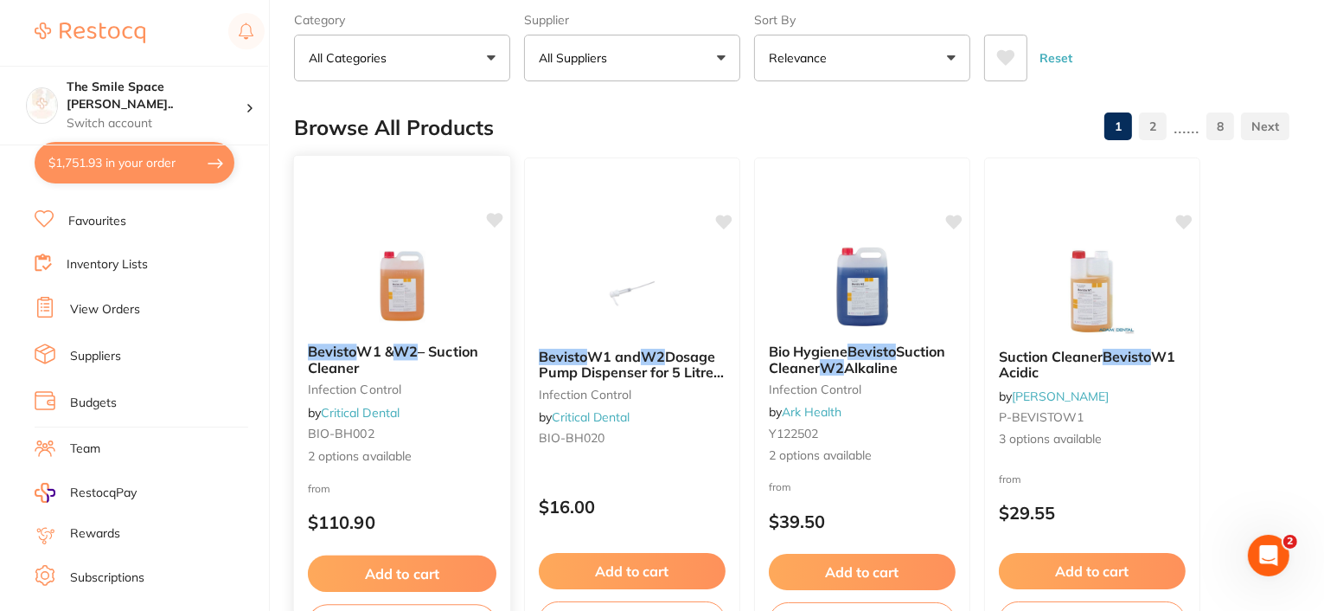
click at [417, 349] on em "W2" at bounding box center [405, 350] width 24 height 17
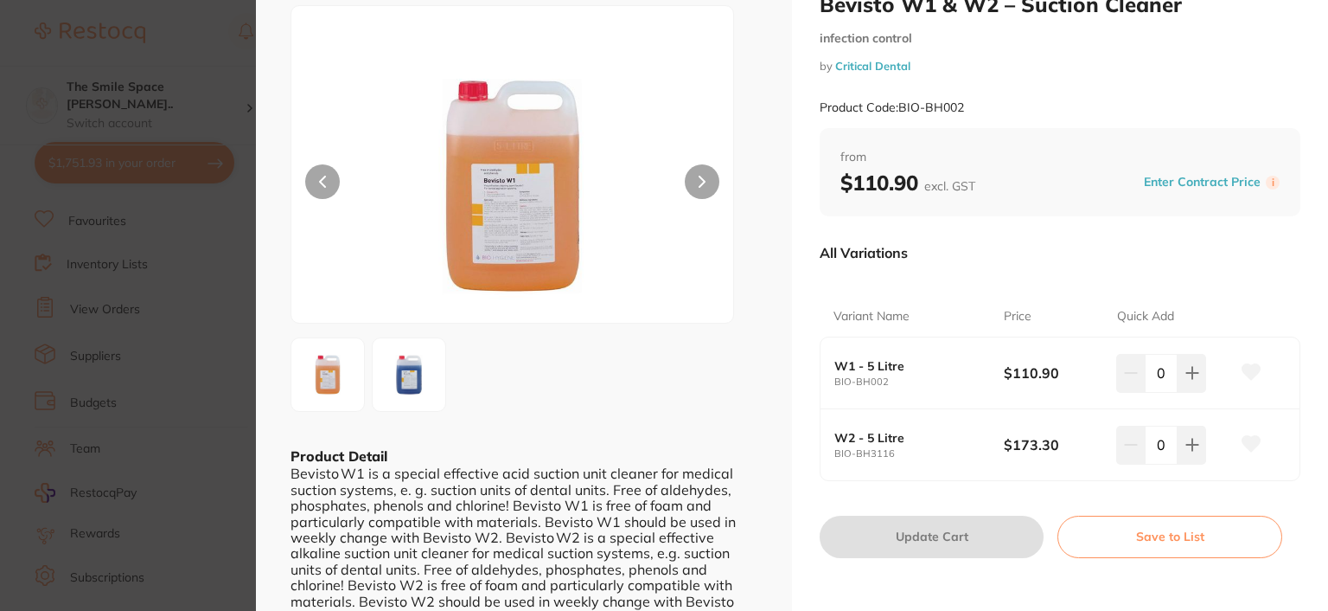
scroll to position [86, 0]
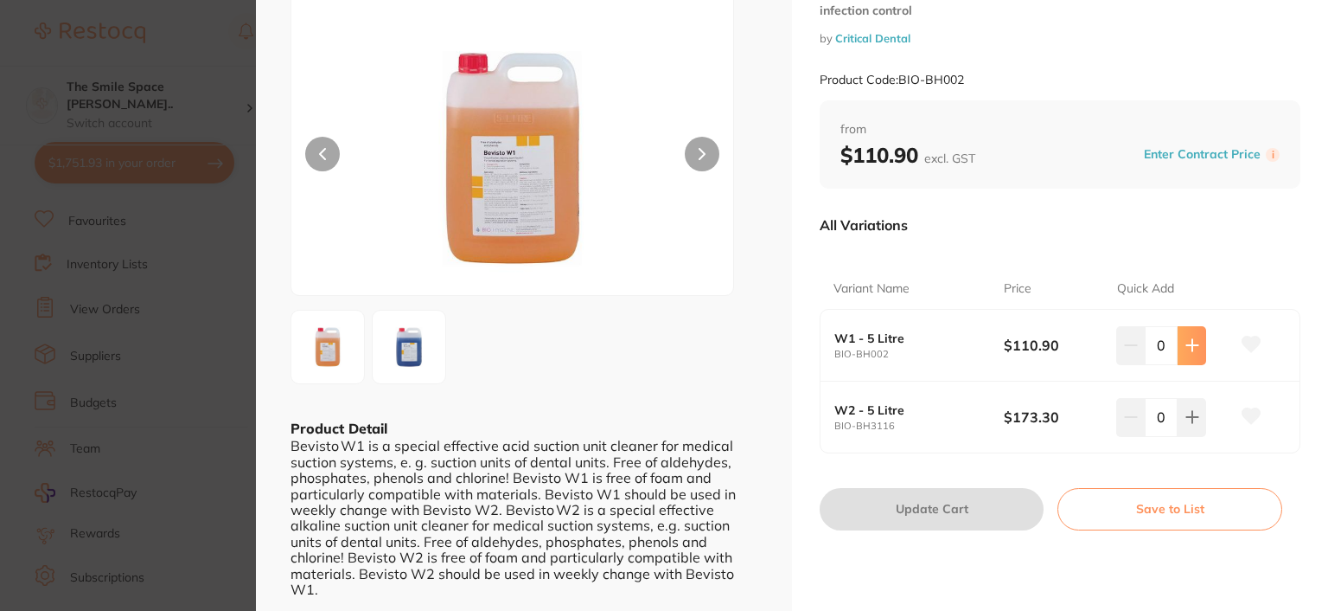
click at [1180, 351] on button at bounding box center [1192, 345] width 29 height 38
type input "2"
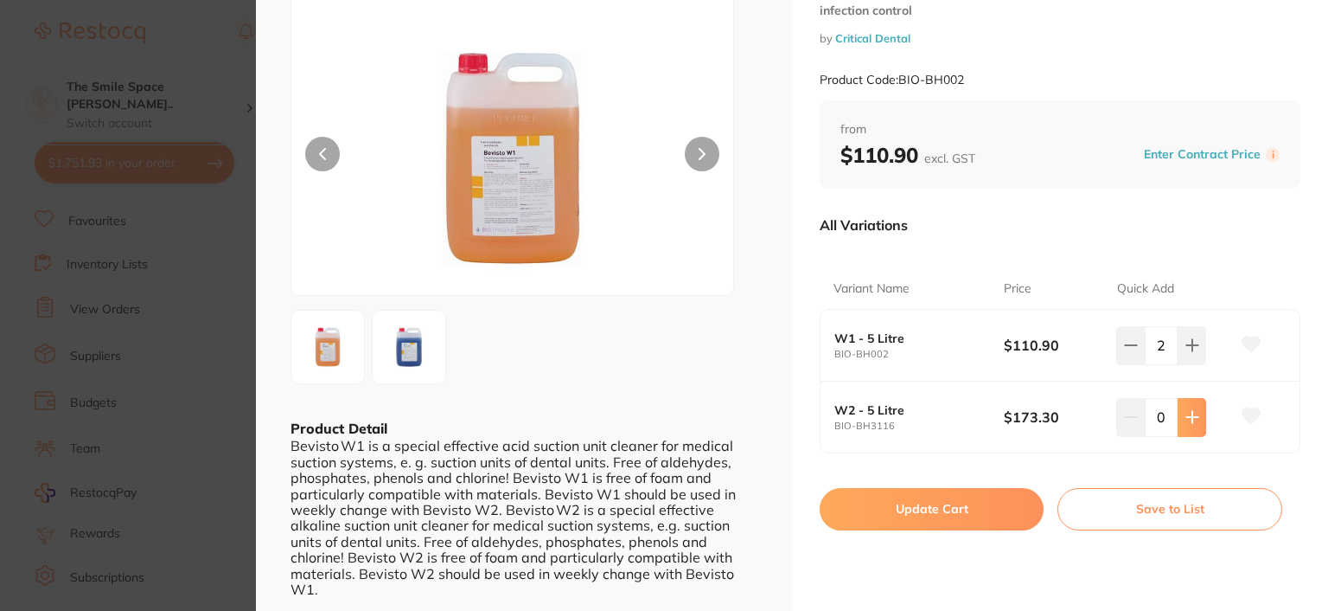
click at [1190, 421] on icon at bounding box center [1193, 417] width 14 height 14
type input "2"
click at [949, 511] on button "Update Cart" at bounding box center [932, 509] width 224 height 42
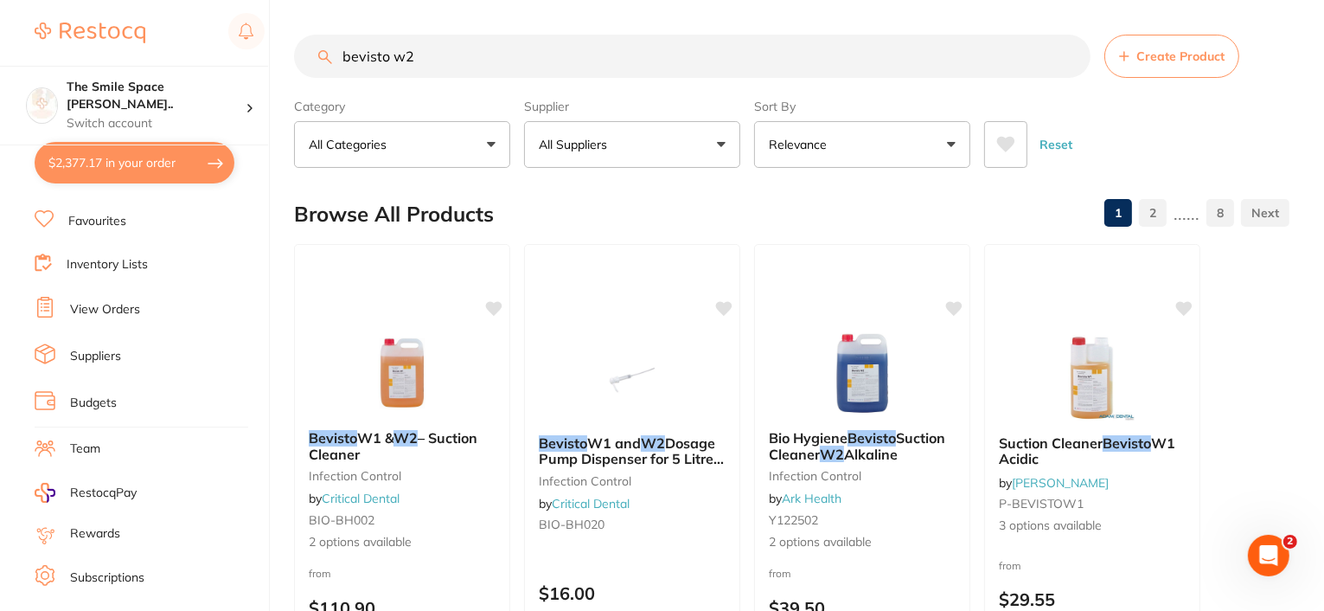
drag, startPoint x: 448, startPoint y: 54, endPoint x: 329, endPoint y: 46, distance: 119.7
click at [329, 46] on input "bevisto w2" at bounding box center [692, 56] width 796 height 43
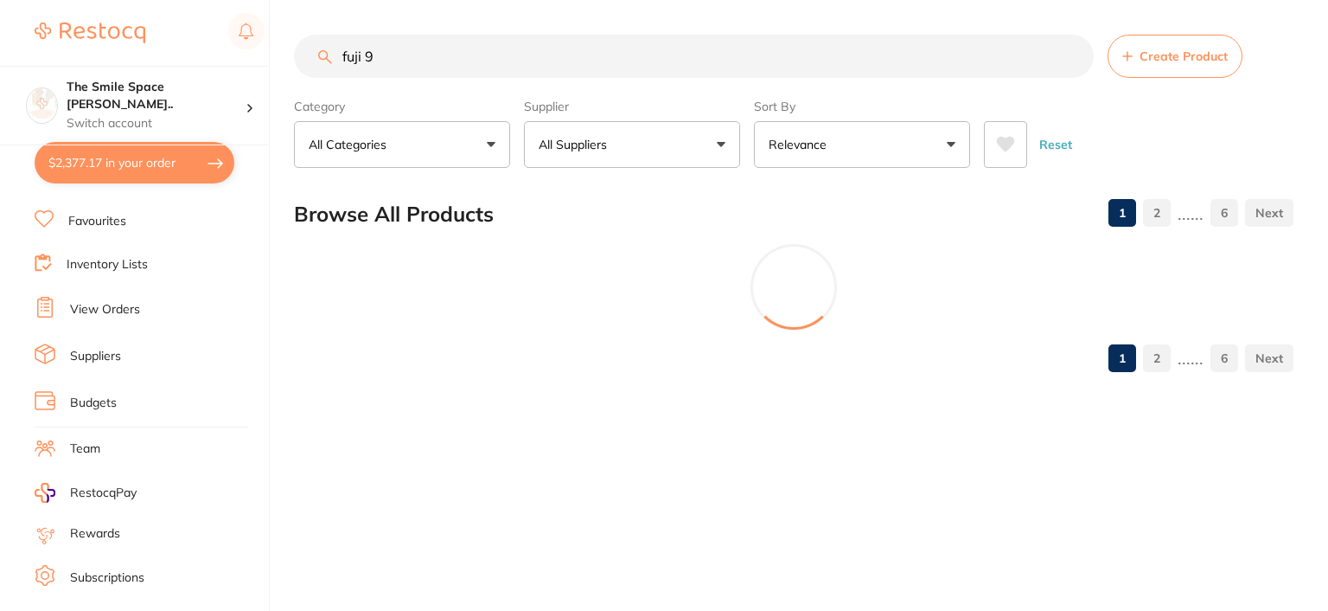
type input "fuji 9"
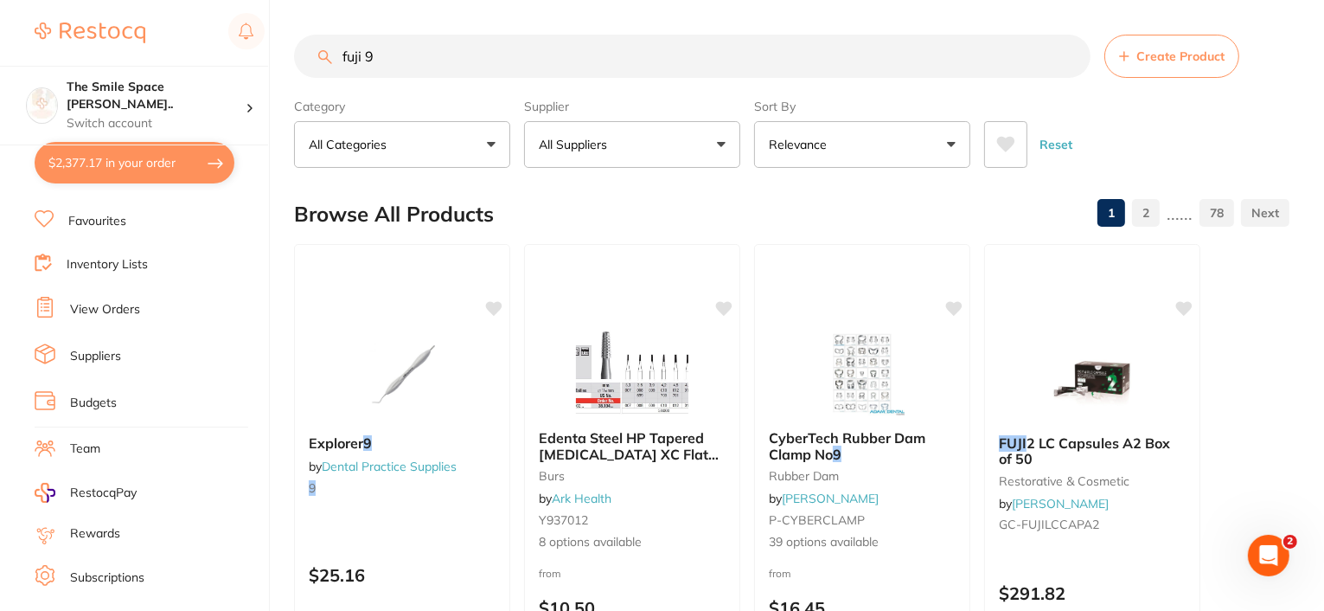
drag, startPoint x: 398, startPoint y: 61, endPoint x: 265, endPoint y: 42, distance: 134.7
click at [265, 42] on div "$2,377.17 The Smile Space [PERSON_NAME].. Switch account The Smile Space [PERSO…" at bounding box center [662, 305] width 1324 height 611
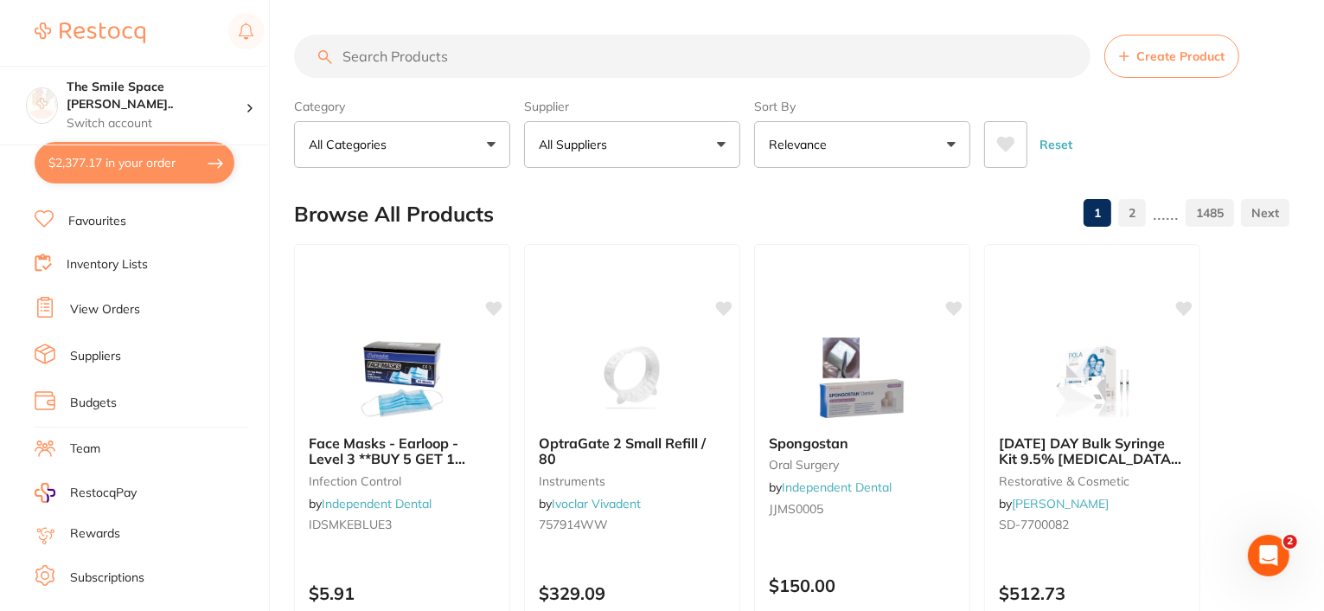
click at [122, 176] on button "$2,377.17 in your order" at bounding box center [135, 163] width 200 height 42
checkbox input "true"
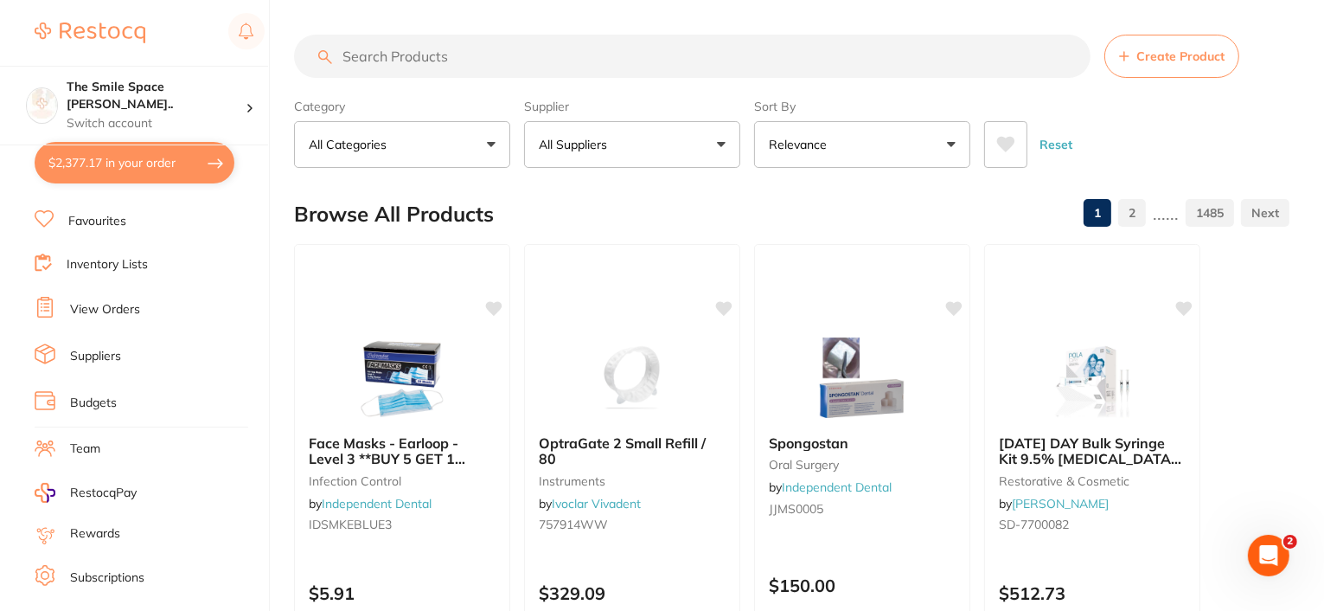
checkbox input "true"
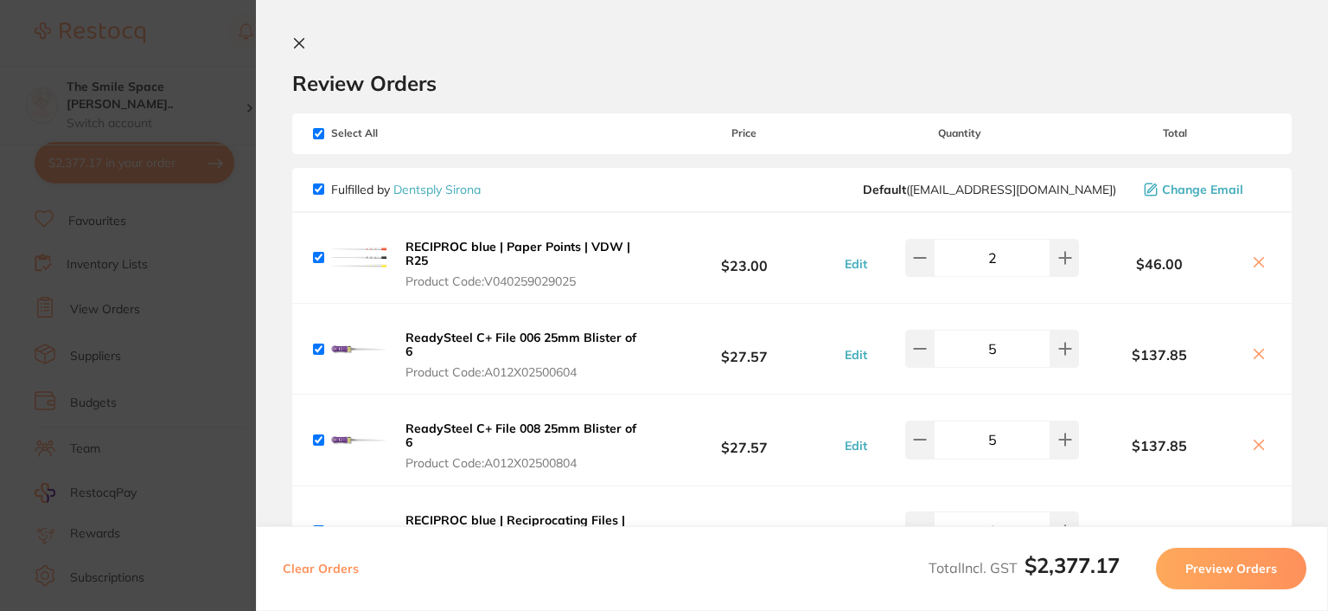
click at [408, 193] on link "Dentsply Sirona" at bounding box center [436, 190] width 87 height 16
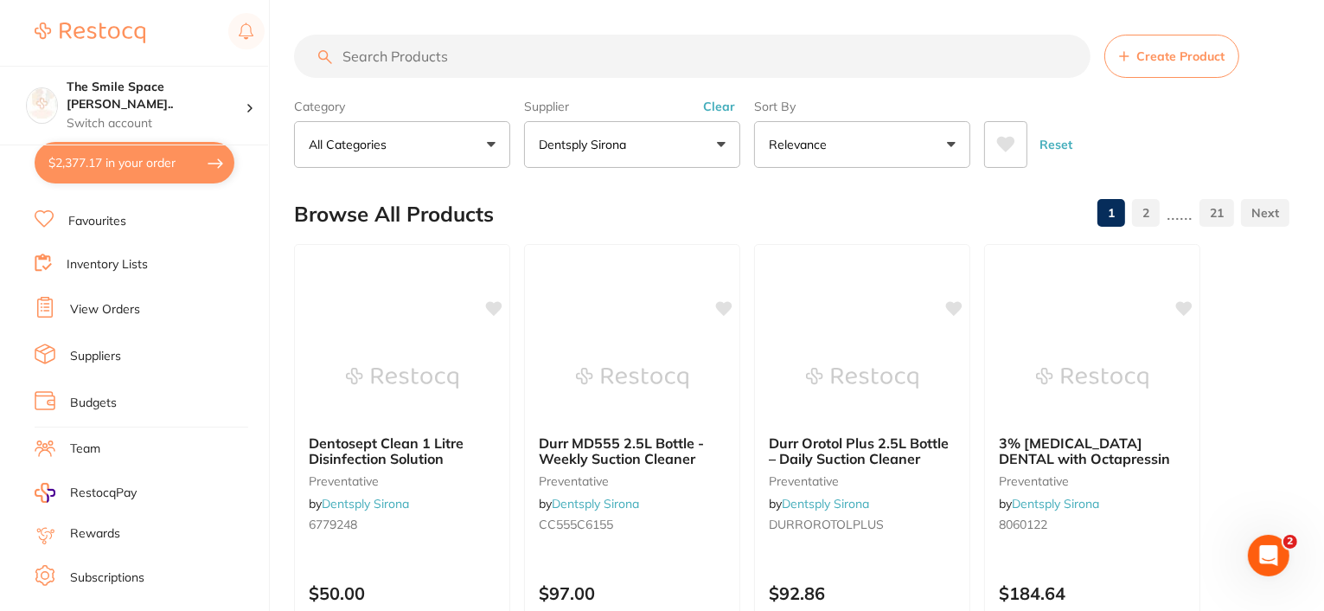
click at [454, 58] on input "search" at bounding box center [692, 56] width 796 height 43
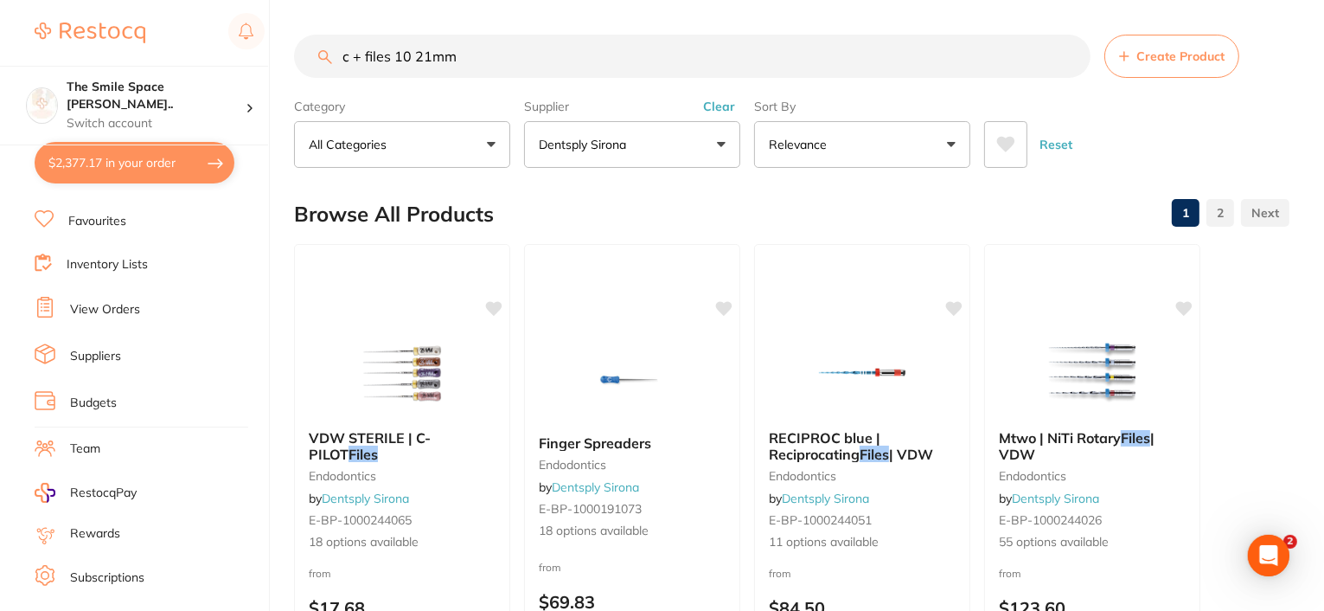
type input "c + files 10 21mm"
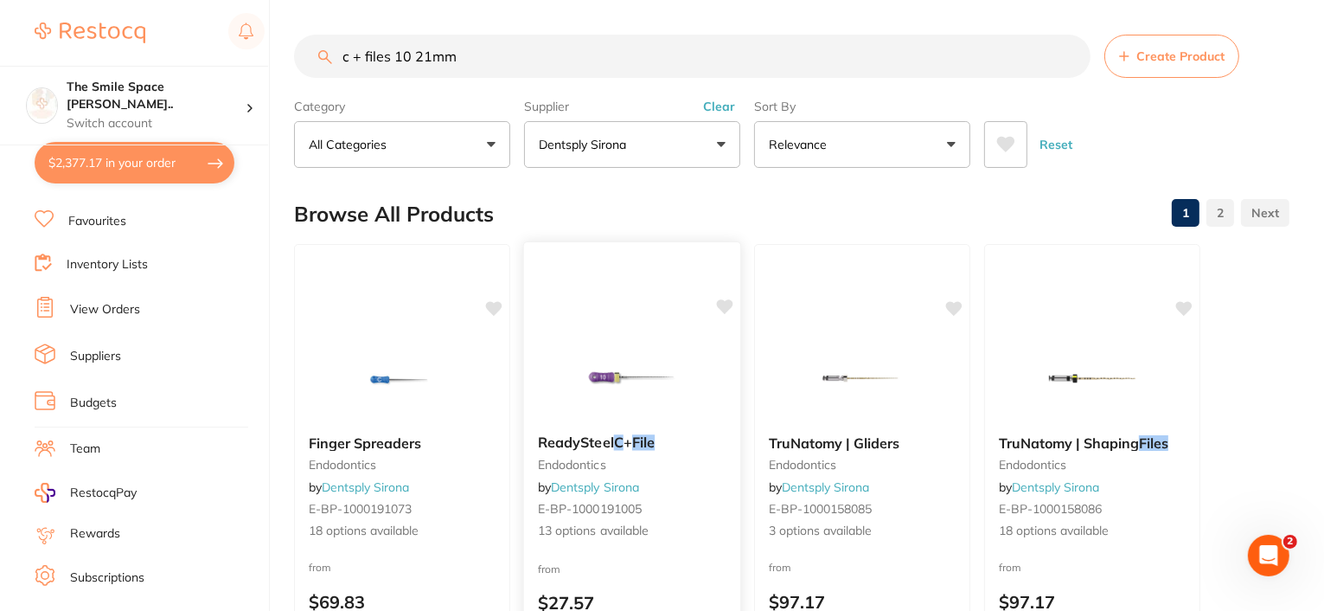
scroll to position [86, 0]
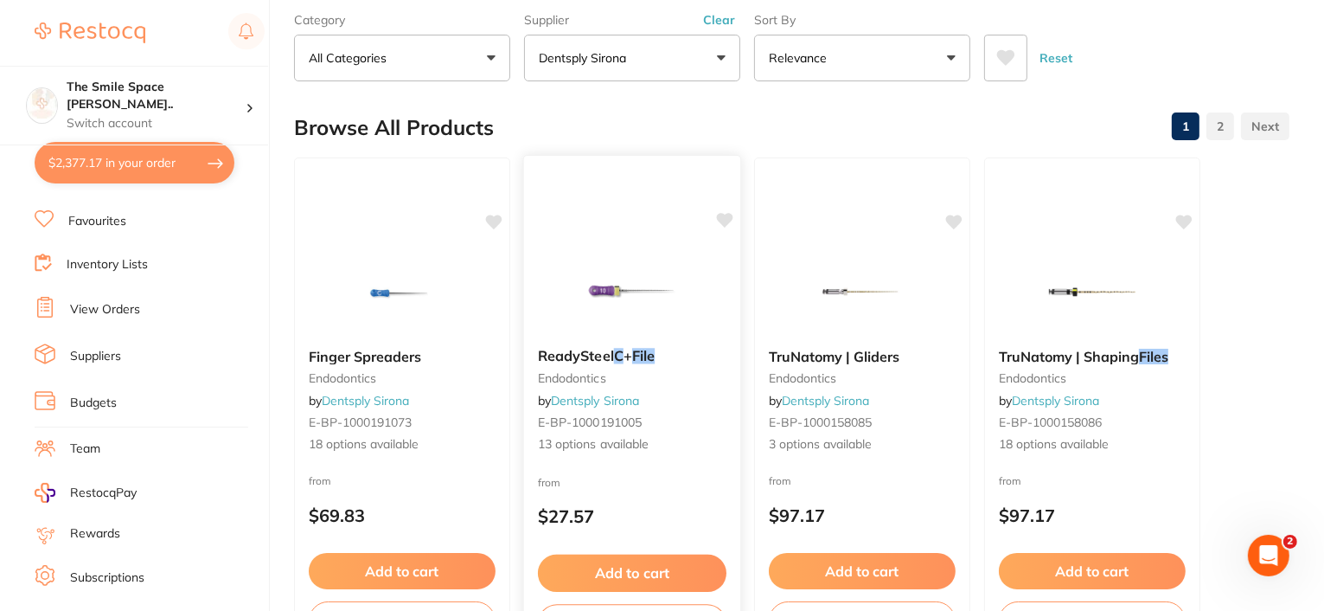
click at [632, 355] on span "+" at bounding box center [628, 355] width 9 height 17
click at [688, 392] on div "ReadySteel C + File endodontics by Dentsply Sirona E-BP-1000191005 13 options a…" at bounding box center [632, 400] width 216 height 133
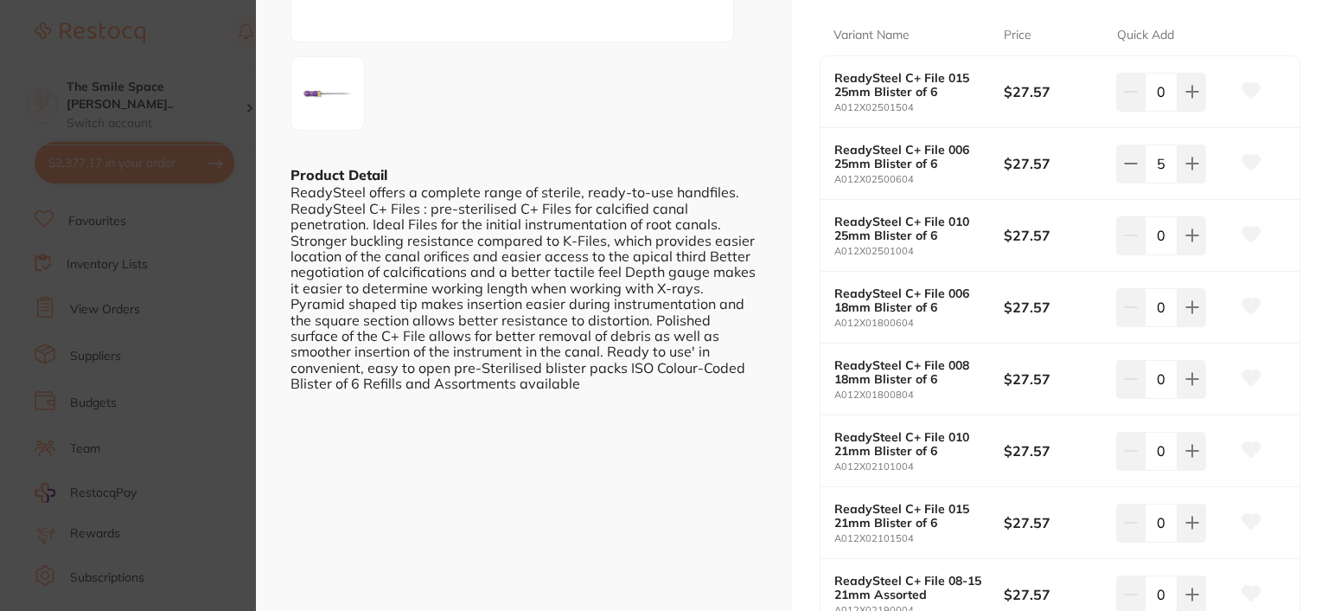
scroll to position [346, 0]
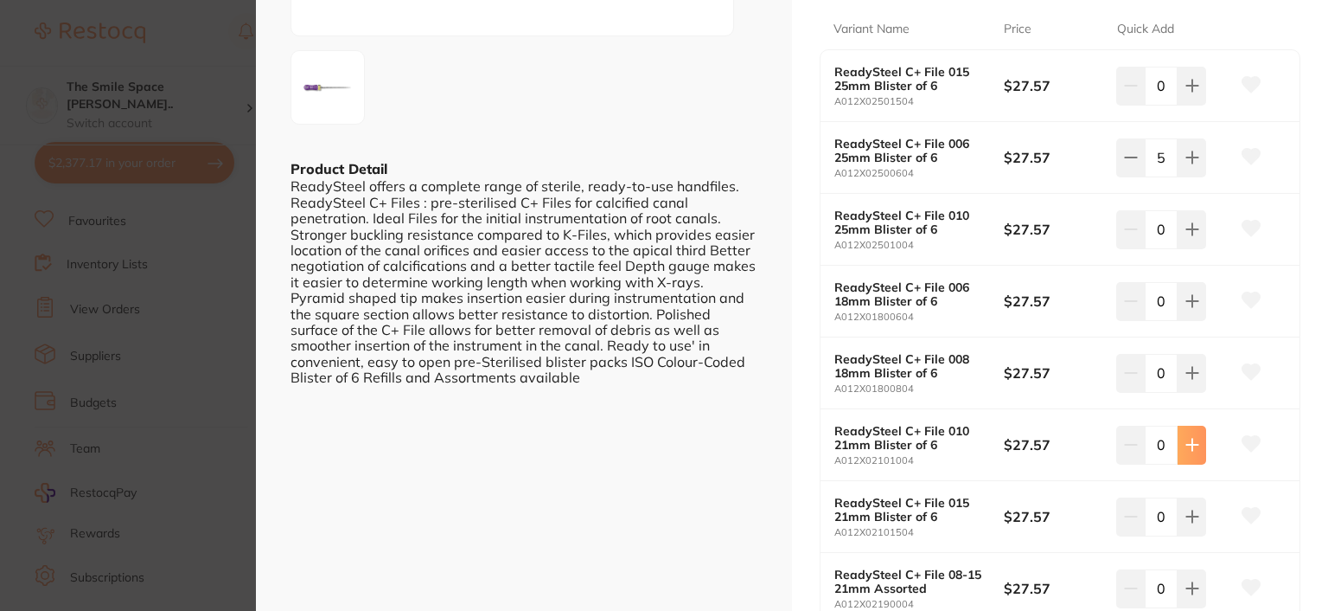
click at [1180, 447] on button at bounding box center [1192, 444] width 29 height 38
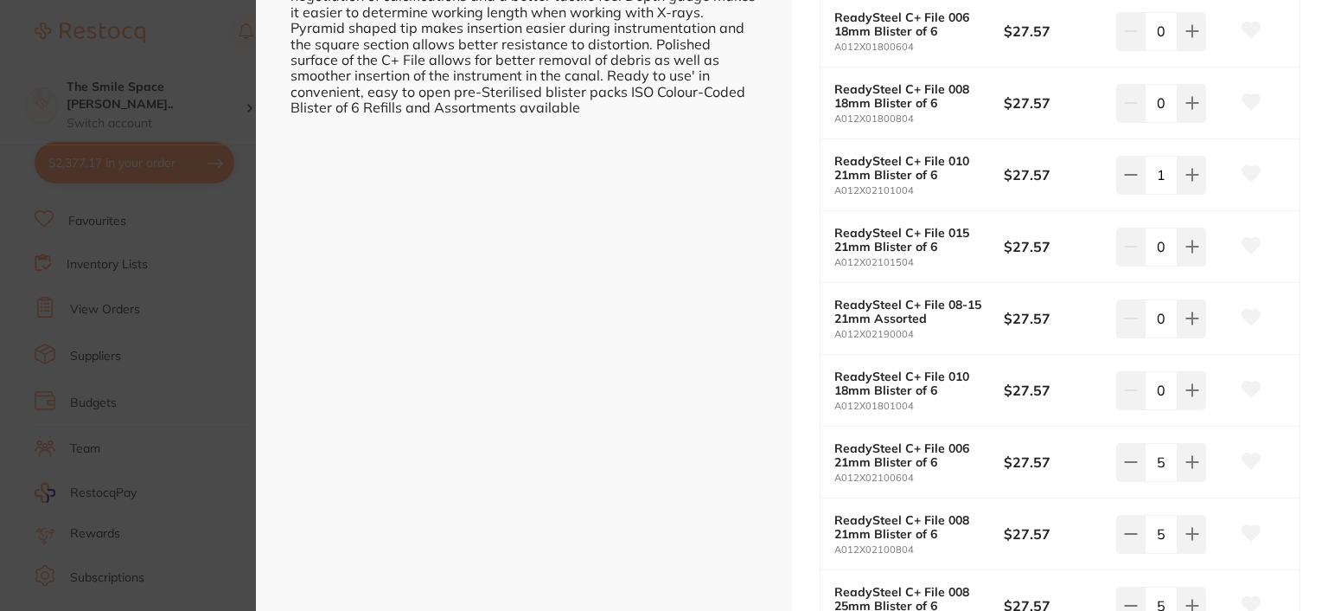
scroll to position [605, 0]
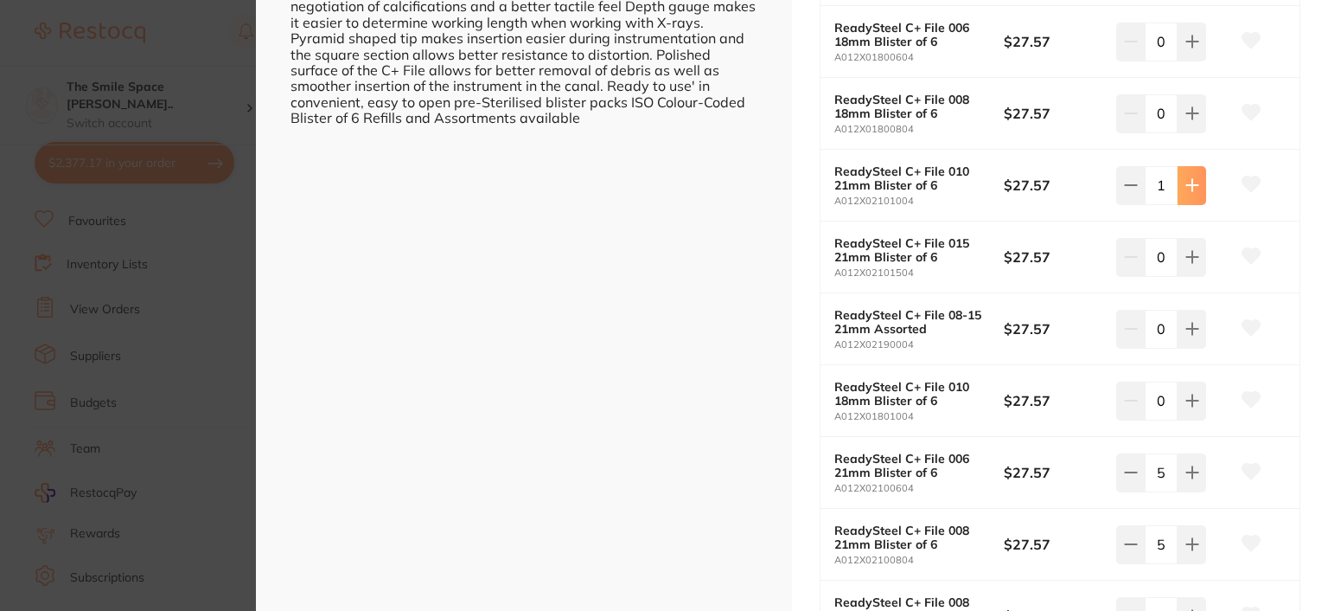
click at [1197, 197] on button at bounding box center [1192, 185] width 29 height 38
type input "5"
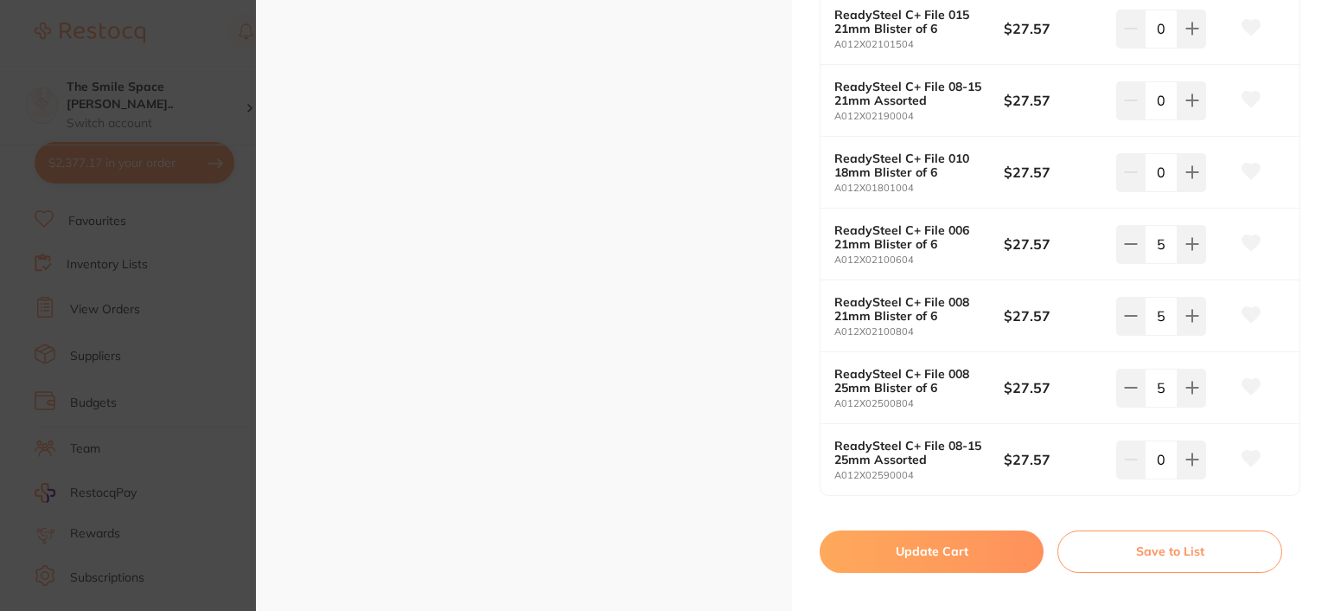
scroll to position [865, 0]
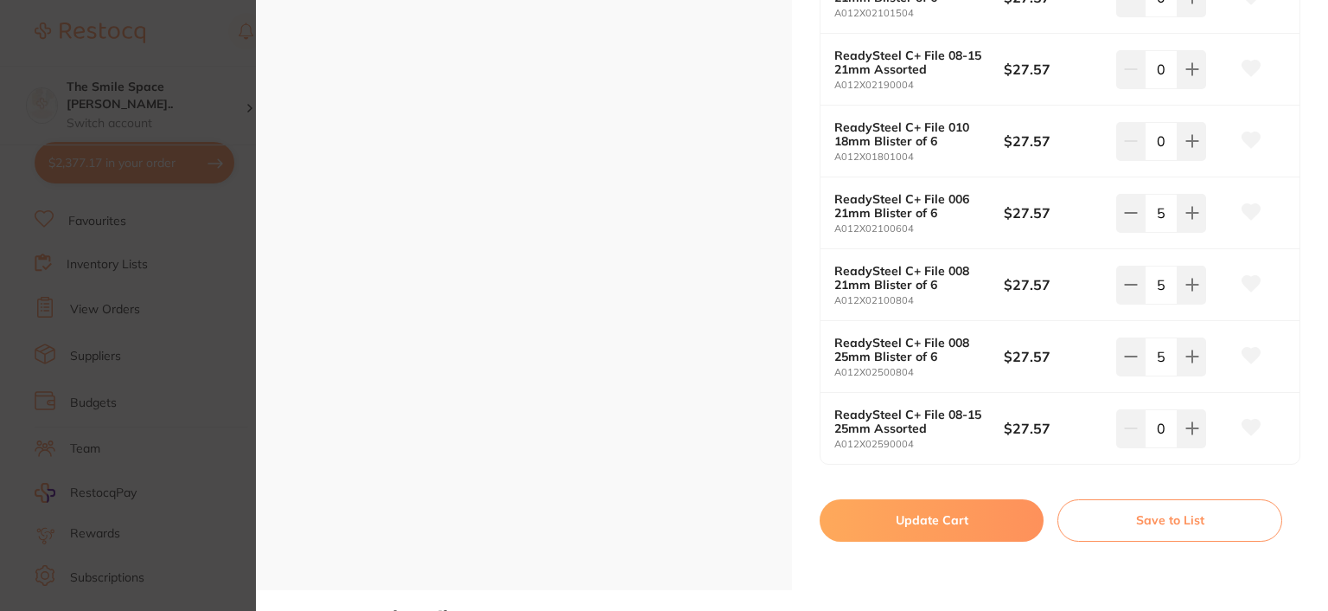
click at [958, 521] on button "Update Cart" at bounding box center [932, 520] width 224 height 42
checkbox input "false"
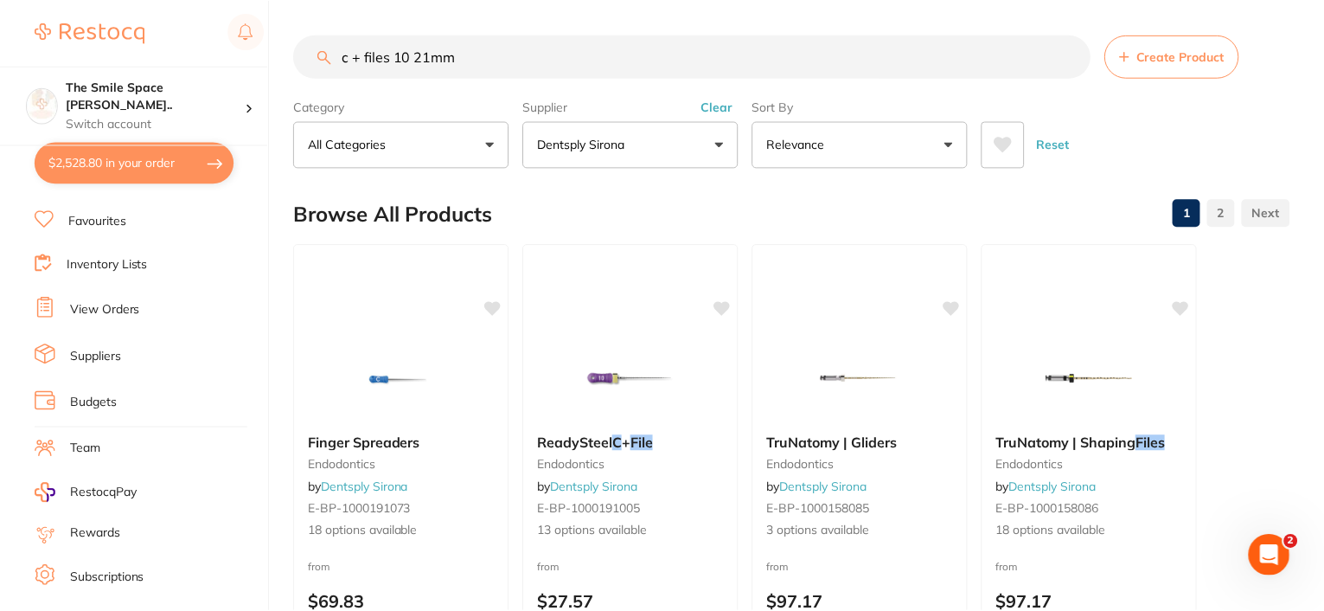
scroll to position [86, 0]
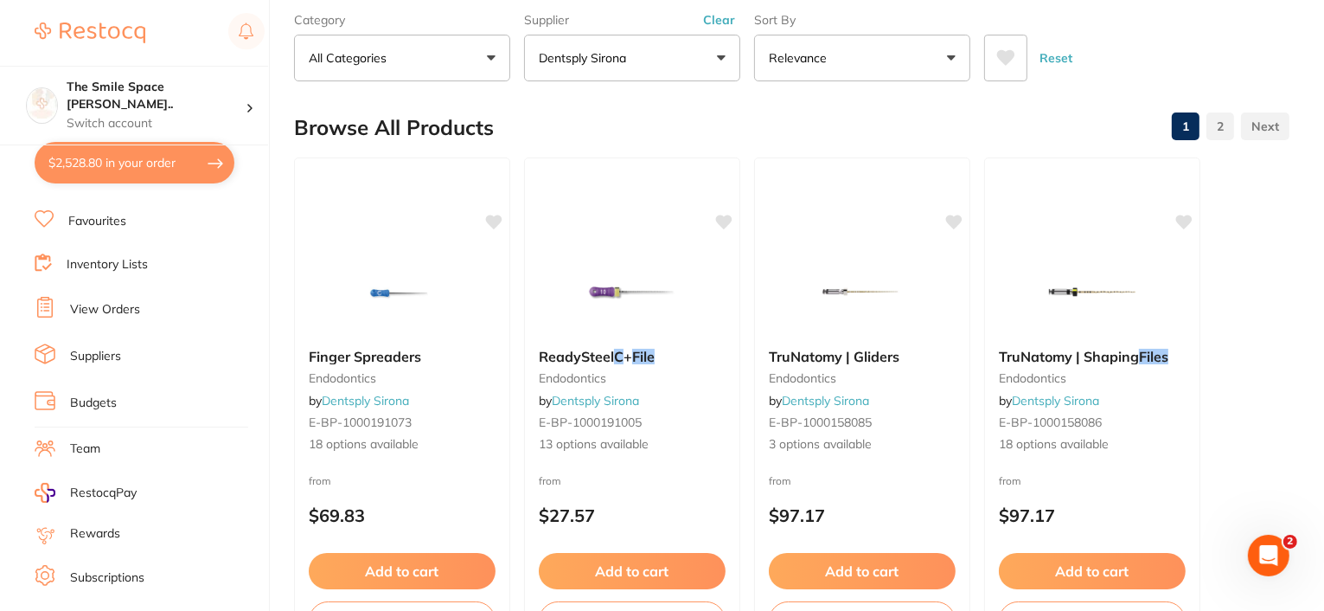
click at [93, 164] on button "$2,528.80 in your order" at bounding box center [135, 163] width 200 height 42
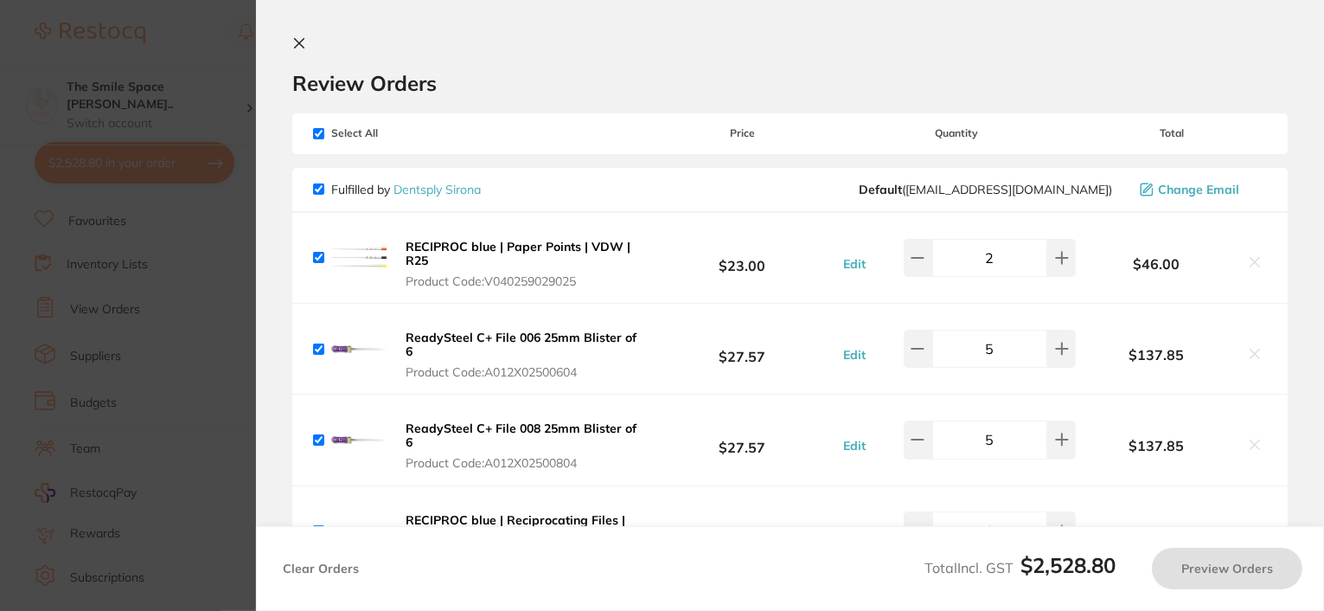
checkbox input "true"
